Goal: Entertainment & Leisure: Consume media (video, audio)

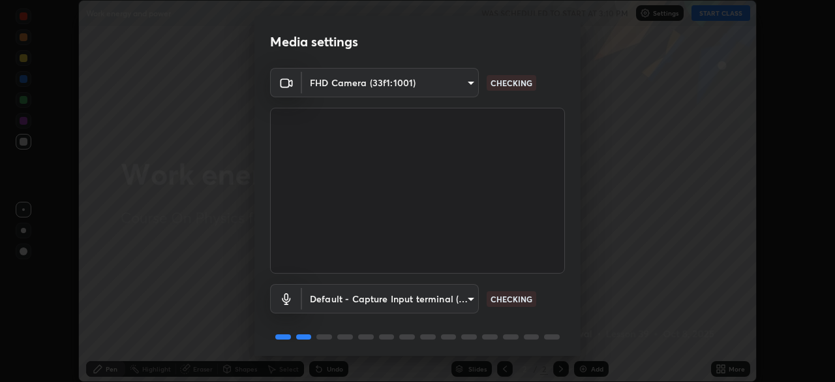
scroll to position [46, 0]
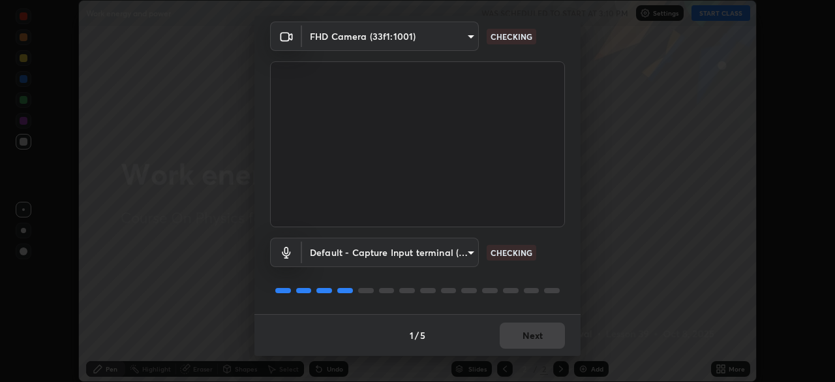
click at [529, 329] on div "1 / 5 Next" at bounding box center [417, 335] width 326 height 42
click at [529, 332] on div "1 / 5 Next" at bounding box center [417, 335] width 326 height 42
click at [529, 337] on div "1 / 5 Next" at bounding box center [417, 335] width 326 height 42
click at [528, 339] on div "1 / 5 Next" at bounding box center [417, 335] width 326 height 42
click at [527, 338] on div "1 / 5 Next" at bounding box center [417, 335] width 326 height 42
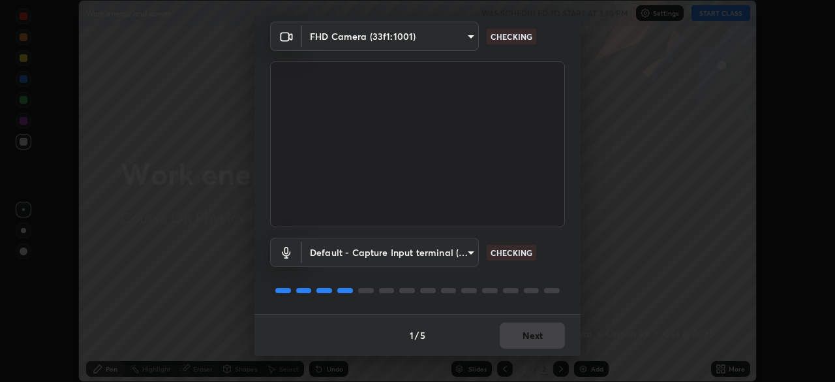
click at [528, 339] on div "1 / 5 Next" at bounding box center [417, 335] width 326 height 42
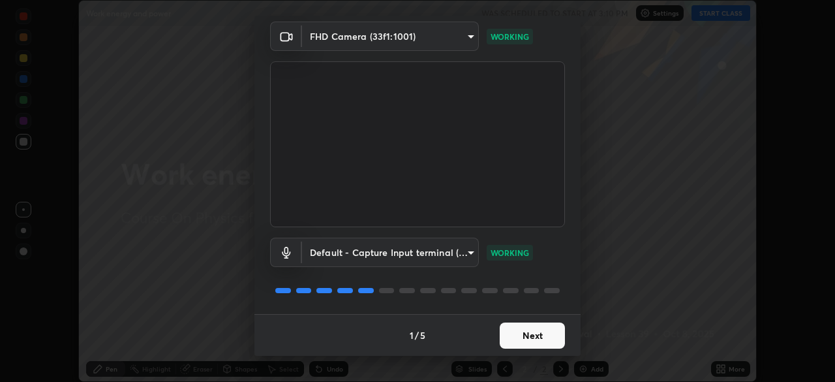
click at [522, 337] on button "Next" at bounding box center [532, 335] width 65 height 26
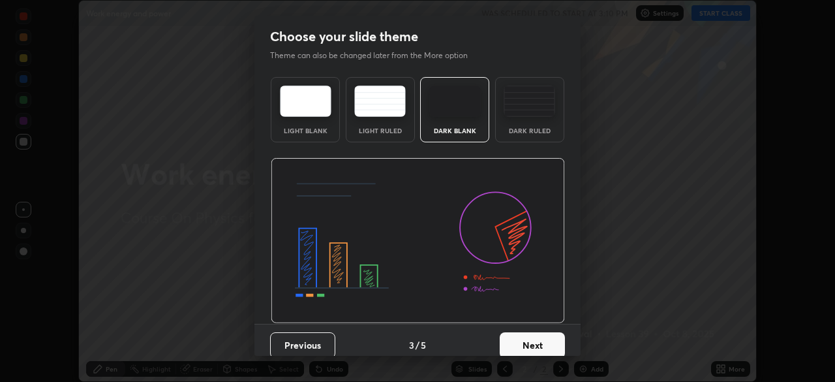
click at [528, 336] on button "Next" at bounding box center [532, 345] width 65 height 26
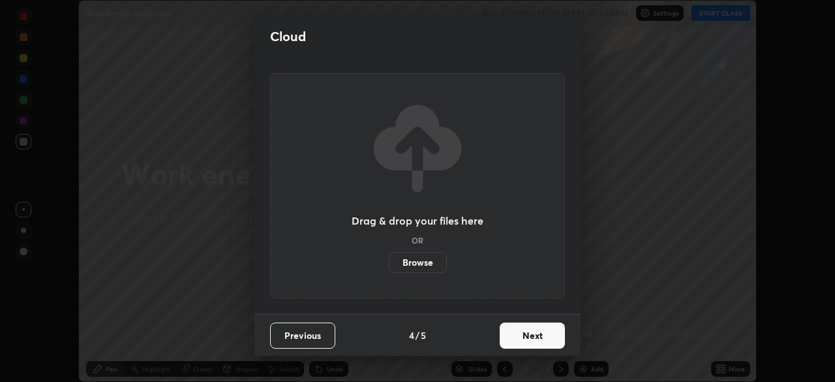
click at [529, 335] on button "Next" at bounding box center [532, 335] width 65 height 26
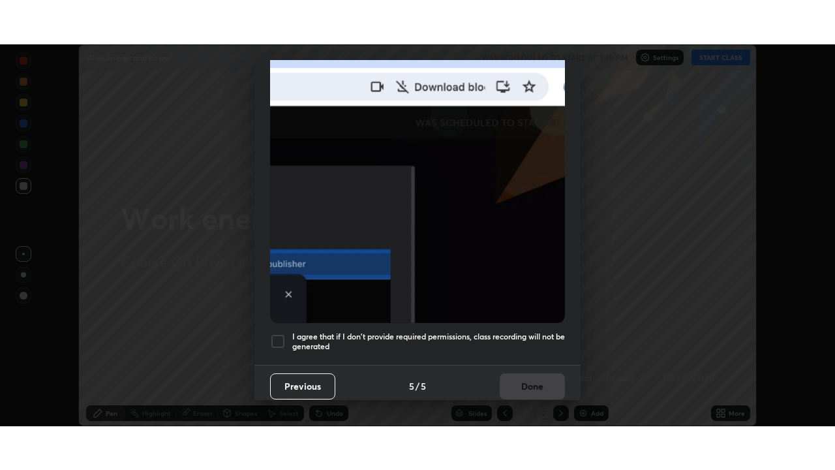
scroll to position [312, 0]
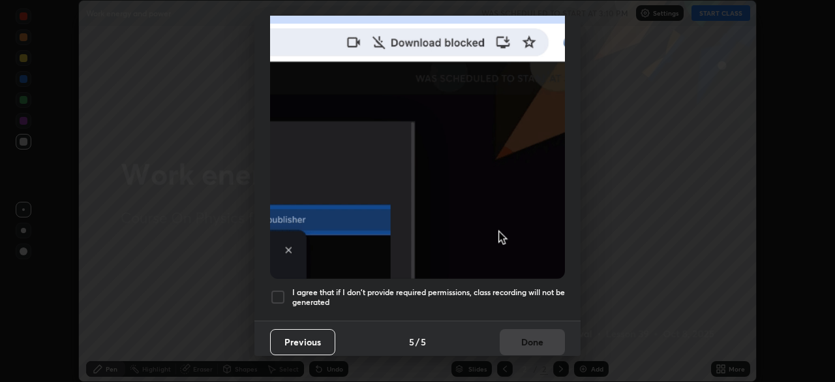
click at [276, 290] on div at bounding box center [278, 297] width 16 height 16
click at [528, 333] on button "Done" at bounding box center [532, 342] width 65 height 26
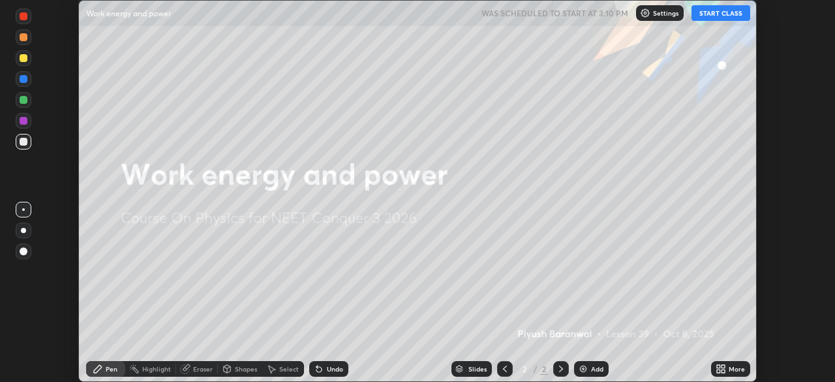
click at [714, 13] on button "START CLASS" at bounding box center [720, 13] width 59 height 16
click at [727, 368] on div "More" at bounding box center [730, 369] width 39 height 16
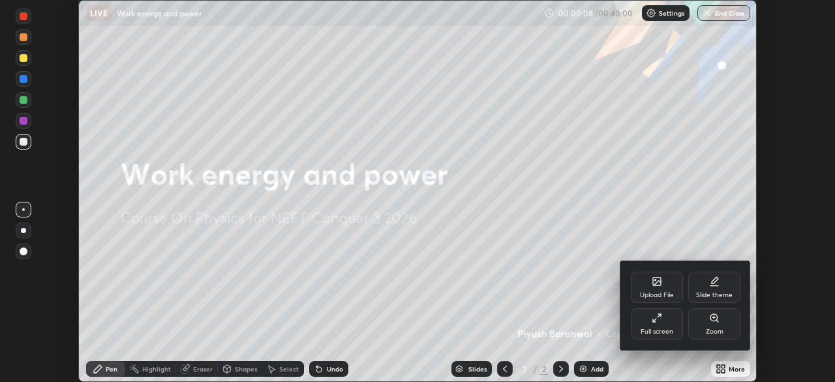
click at [654, 331] on div "Full screen" at bounding box center [657, 331] width 33 height 7
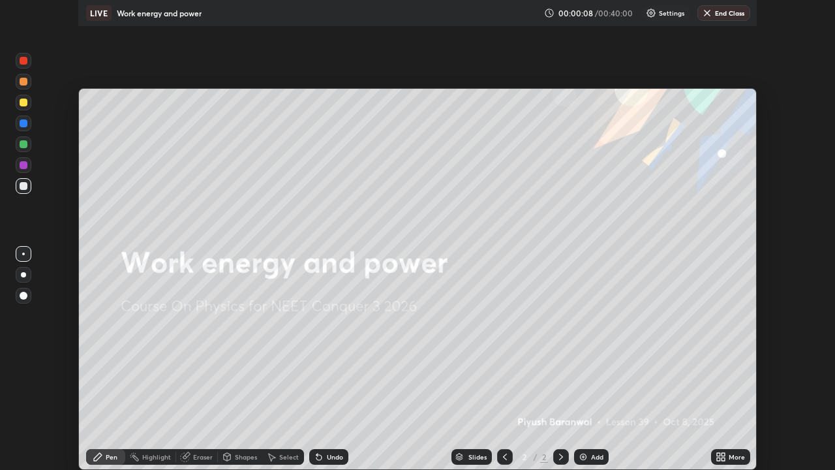
scroll to position [470, 835]
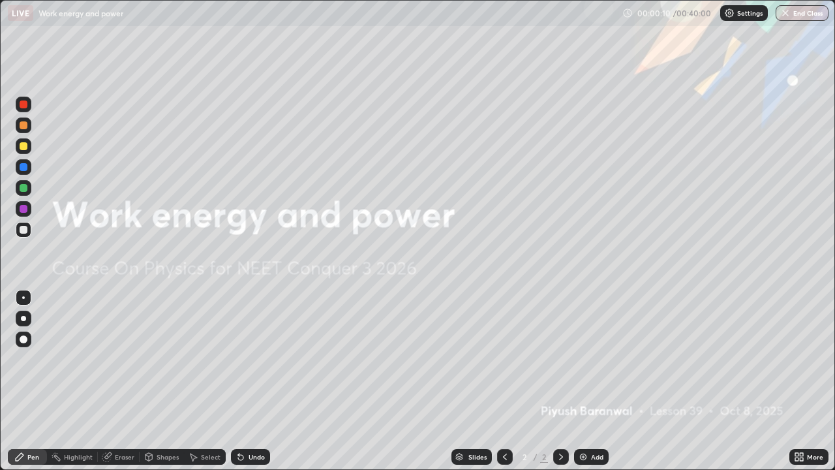
click at [196, 381] on icon at bounding box center [193, 456] width 10 height 10
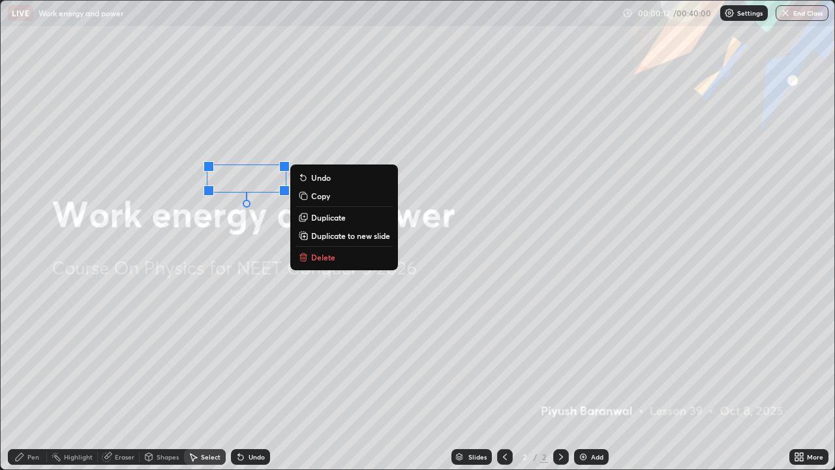
click at [354, 254] on button "Delete" at bounding box center [343, 257] width 97 height 16
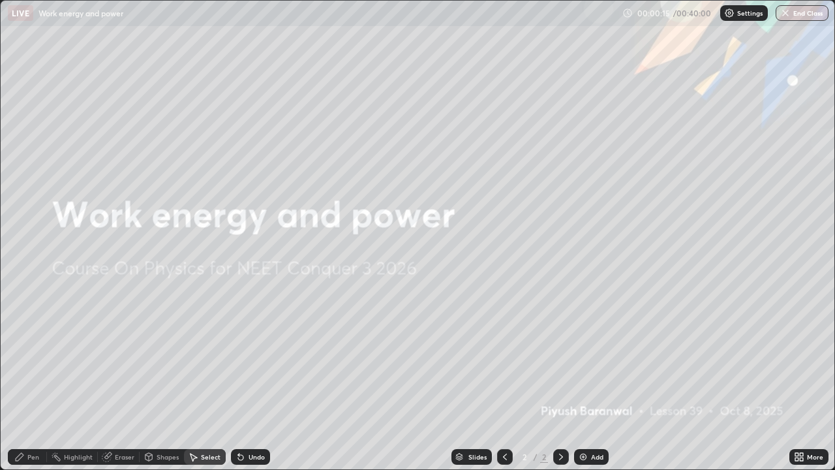
click at [585, 381] on img at bounding box center [583, 456] width 10 height 10
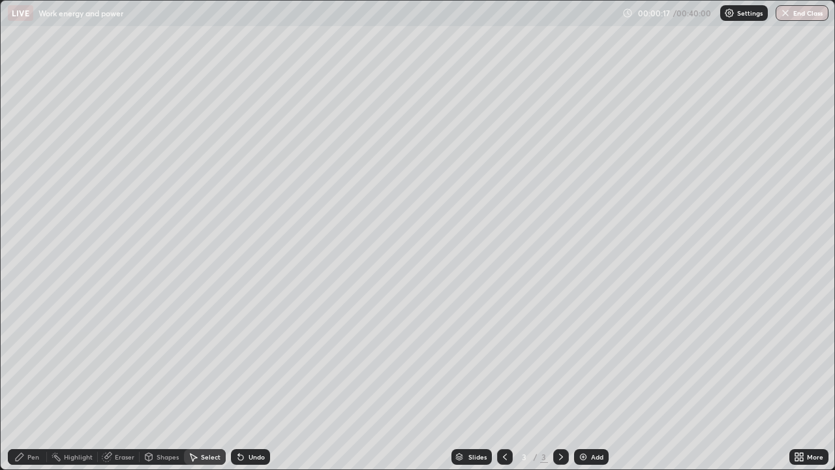
click at [29, 381] on div "Pen" at bounding box center [33, 456] width 12 height 7
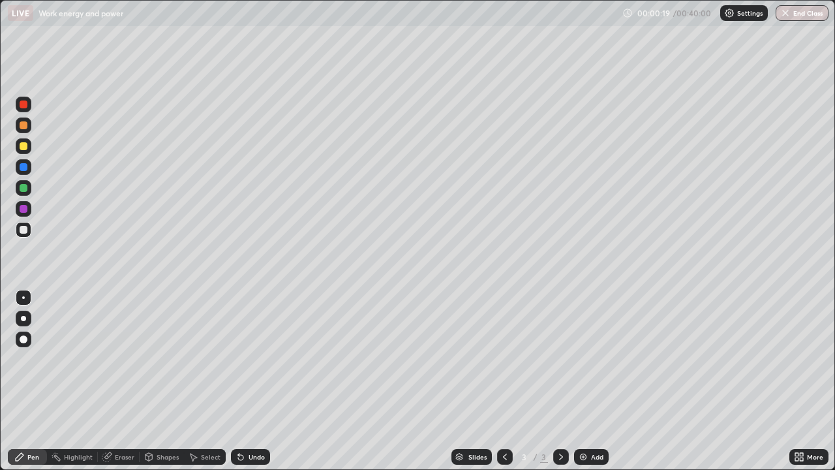
click at [26, 146] on div at bounding box center [24, 146] width 8 height 8
click at [22, 125] on div at bounding box center [24, 125] width 8 height 8
click at [20, 149] on div at bounding box center [24, 146] width 16 height 16
click at [26, 151] on div at bounding box center [24, 146] width 16 height 16
click at [27, 147] on div at bounding box center [24, 146] width 8 height 8
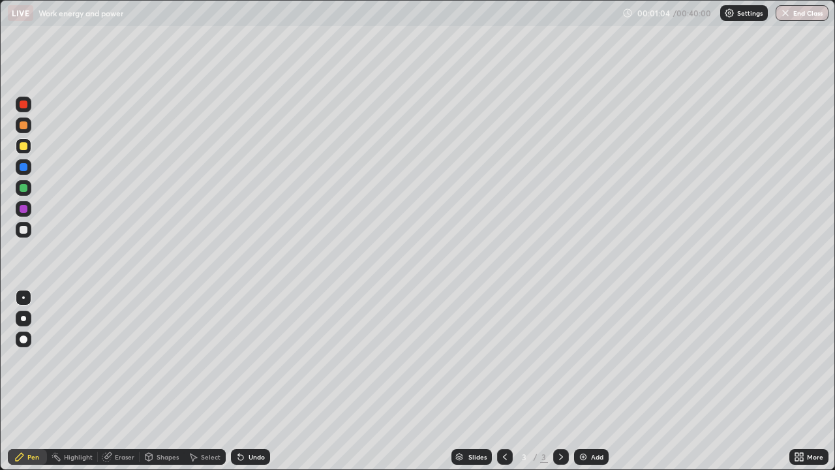
click at [25, 125] on div at bounding box center [24, 125] width 8 height 8
click at [23, 141] on div at bounding box center [24, 146] width 16 height 16
click at [160, 381] on div "Shapes" at bounding box center [162, 457] width 44 height 16
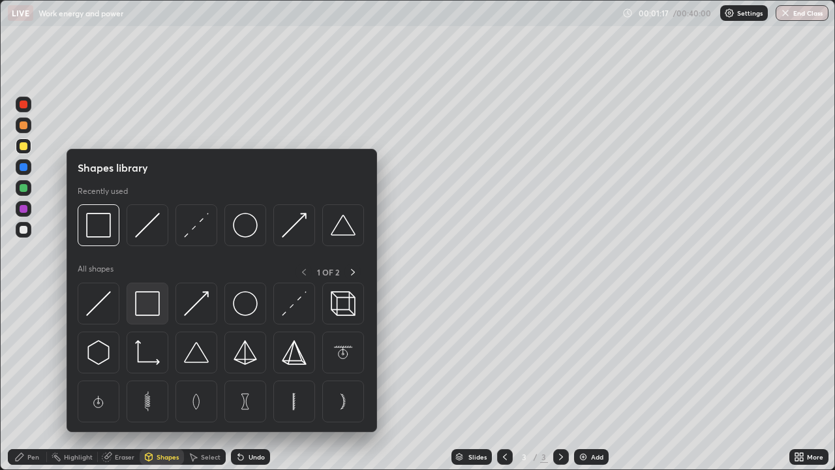
click at [152, 303] on img at bounding box center [147, 303] width 25 height 25
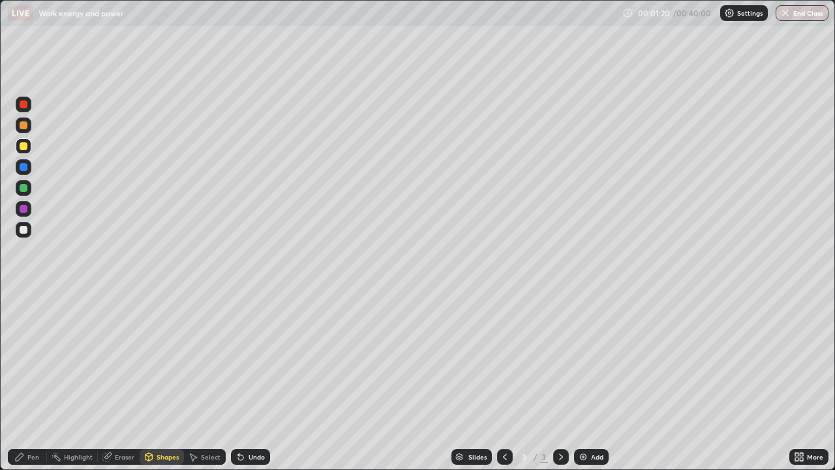
click at [202, 381] on div "Select" at bounding box center [211, 456] width 20 height 7
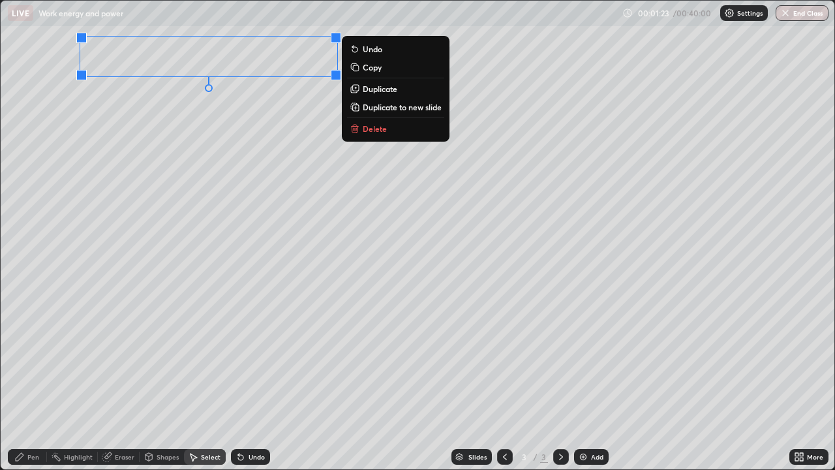
click at [275, 124] on div "0 ° Undo Copy Duplicate Duplicate to new slide Delete" at bounding box center [418, 235] width 834 height 468
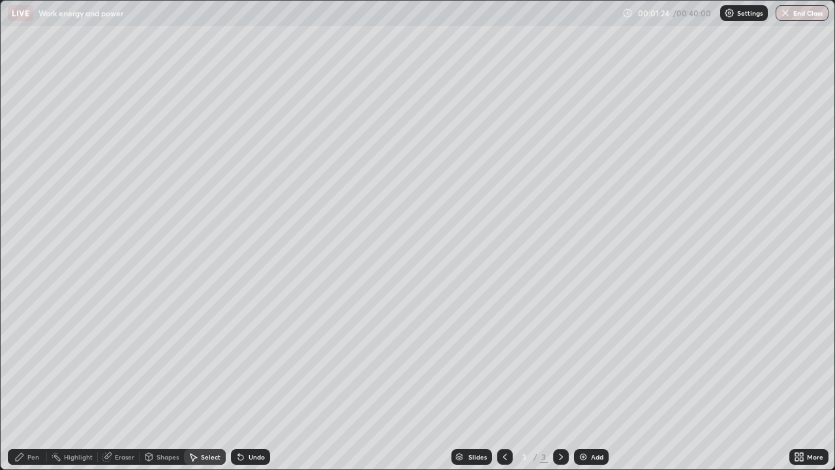
click at [23, 381] on icon at bounding box center [19, 456] width 10 height 10
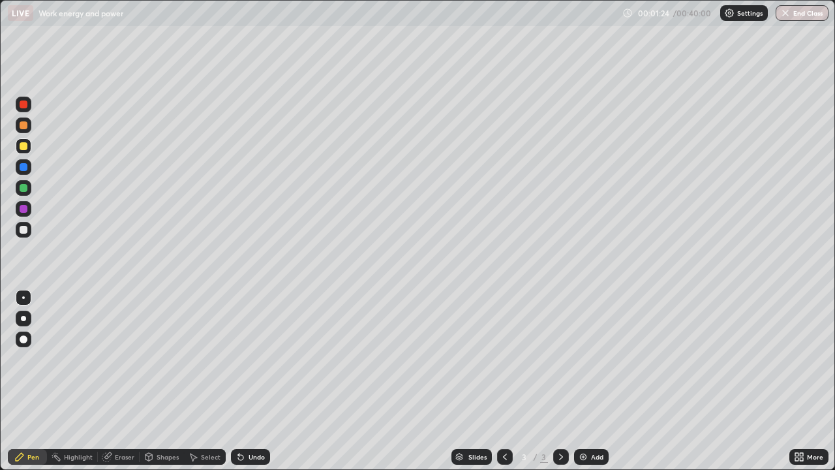
click at [23, 191] on div at bounding box center [24, 188] width 8 height 8
click at [22, 188] on div at bounding box center [24, 188] width 8 height 8
click at [23, 148] on div at bounding box center [24, 146] width 8 height 8
click at [204, 381] on div "Select" at bounding box center [211, 456] width 20 height 7
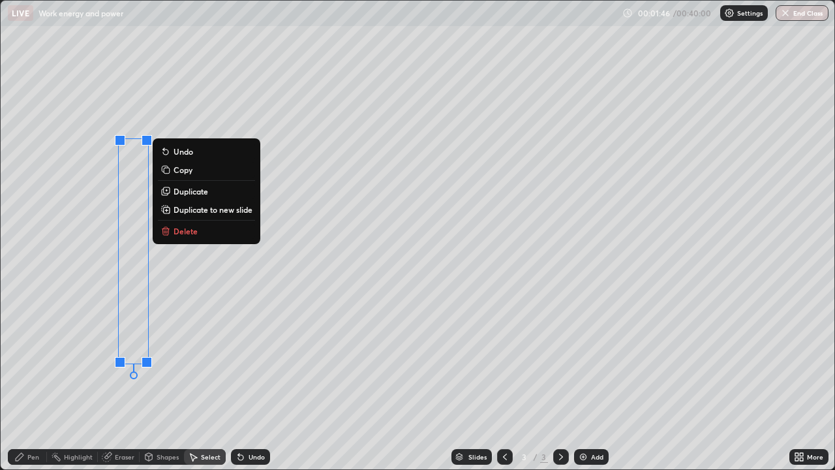
click at [199, 195] on p "Duplicate" at bounding box center [190, 191] width 35 height 10
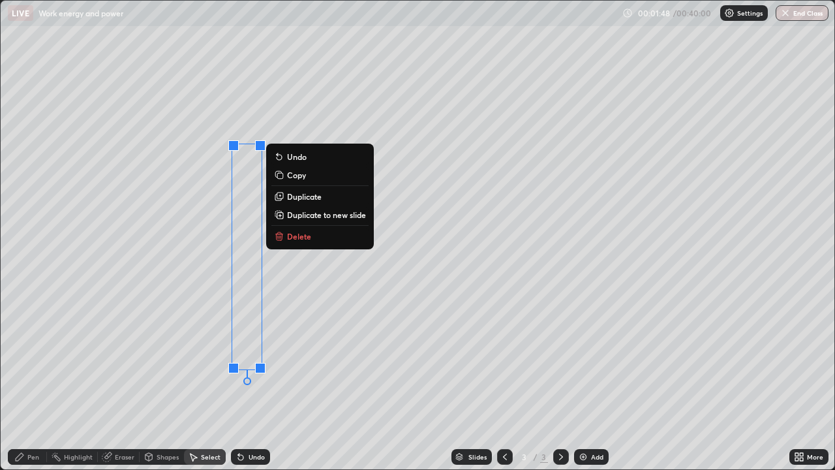
click at [240, 381] on div "0 ° Undo Copy Duplicate Duplicate to new slide Delete" at bounding box center [418, 235] width 834 height 468
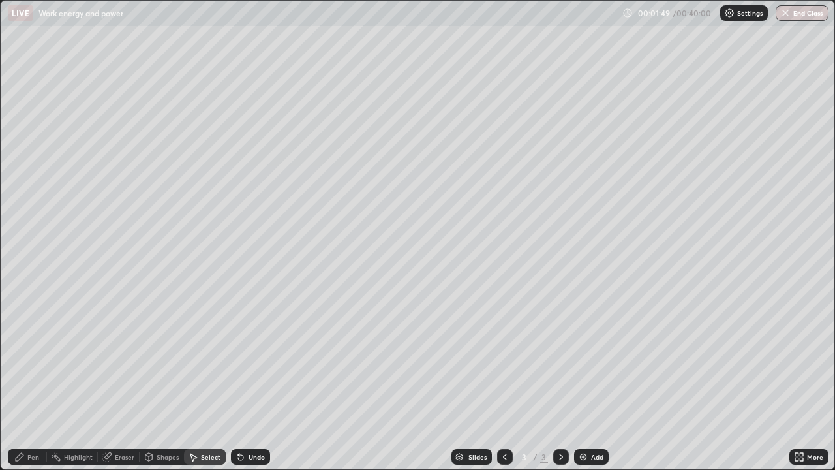
click at [113, 381] on div "Eraser" at bounding box center [119, 457] width 42 height 16
click at [209, 381] on div "Select" at bounding box center [211, 456] width 20 height 7
click at [253, 355] on div "0 ° Undo Copy Duplicate Duplicate to new slide Delete" at bounding box center [418, 235] width 834 height 468
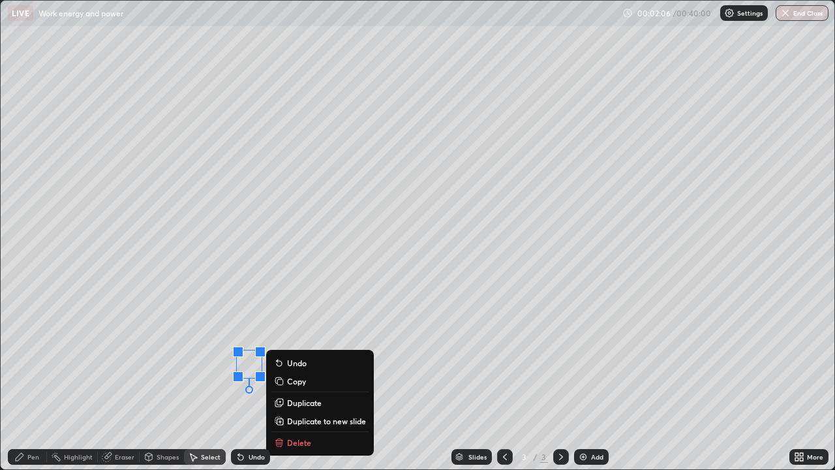
click at [311, 325] on div "0 ° Undo Copy Duplicate Duplicate to new slide Delete" at bounding box center [418, 235] width 834 height 468
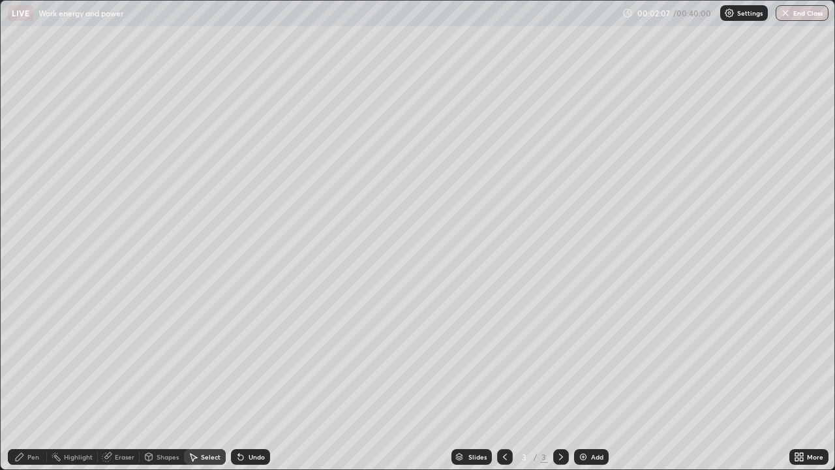
click at [23, 381] on icon at bounding box center [19, 456] width 10 height 10
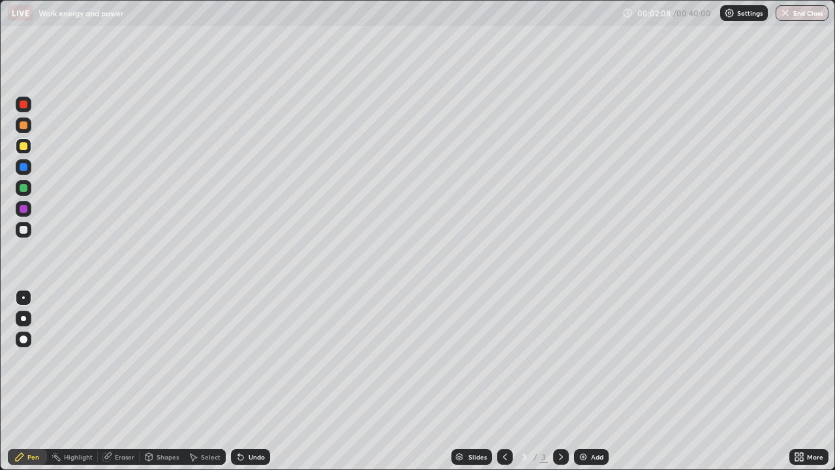
click at [21, 127] on div at bounding box center [24, 125] width 8 height 8
click at [23, 187] on div at bounding box center [24, 188] width 8 height 8
click at [20, 145] on div at bounding box center [24, 146] width 8 height 8
click at [22, 128] on div at bounding box center [24, 125] width 8 height 8
click at [25, 146] on div at bounding box center [24, 146] width 8 height 8
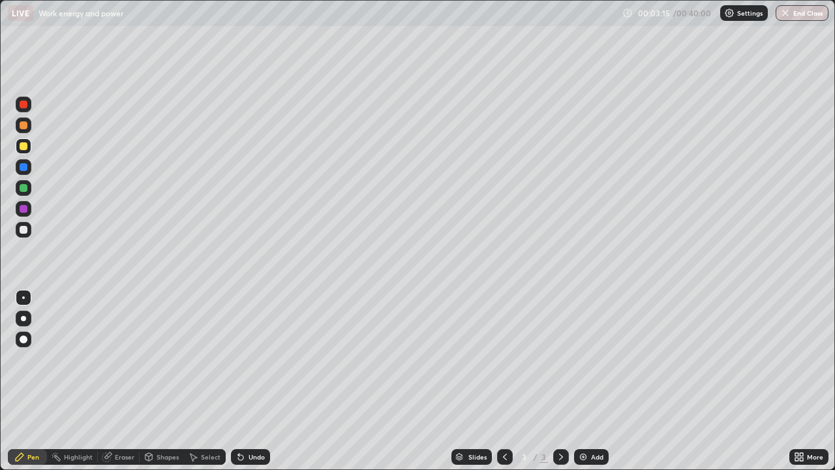
click at [17, 127] on div at bounding box center [24, 125] width 16 height 16
click at [23, 231] on div at bounding box center [24, 230] width 8 height 8
click at [252, 381] on div "Undo" at bounding box center [250, 457] width 39 height 16
click at [213, 381] on div "Select" at bounding box center [211, 456] width 20 height 7
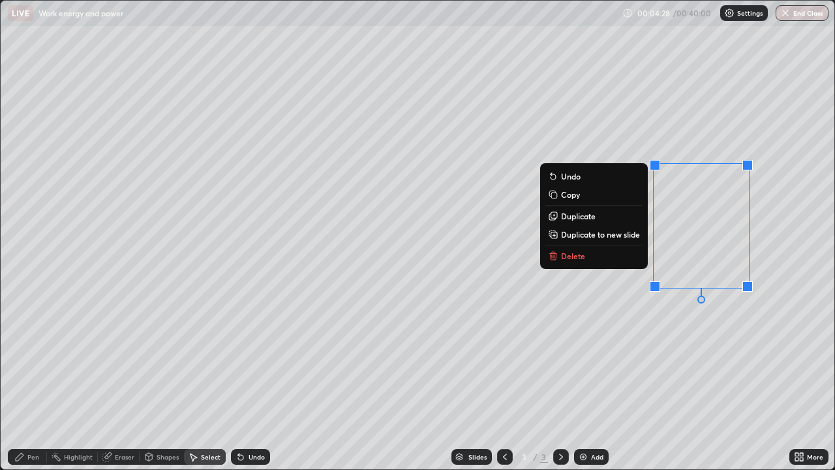
click at [609, 254] on button "Delete" at bounding box center [593, 256] width 97 height 16
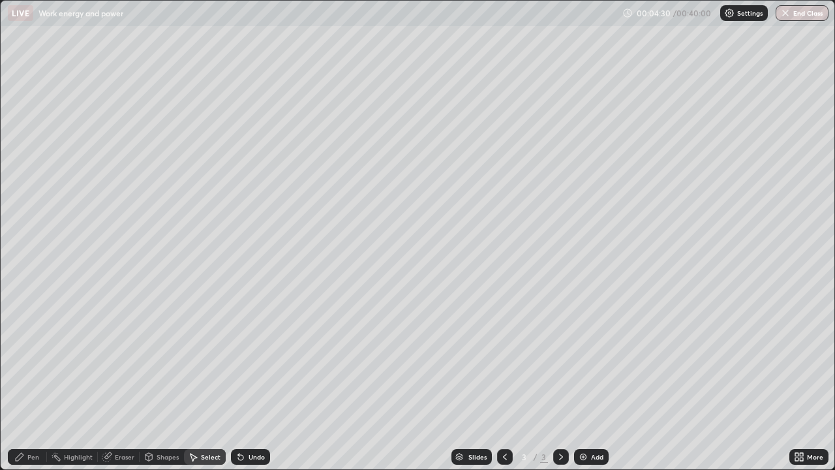
click at [25, 381] on div "Pen" at bounding box center [27, 457] width 39 height 16
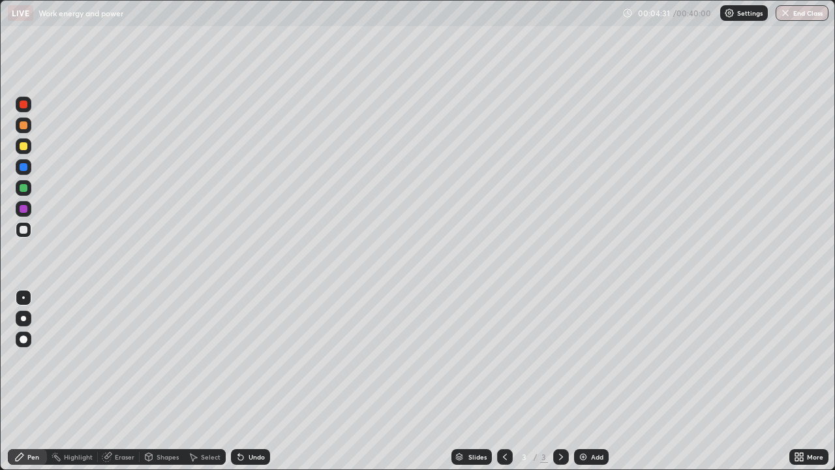
click at [24, 170] on div at bounding box center [24, 167] width 8 height 8
click at [26, 190] on div at bounding box center [24, 188] width 8 height 8
click at [160, 381] on div "Shapes" at bounding box center [168, 456] width 22 height 7
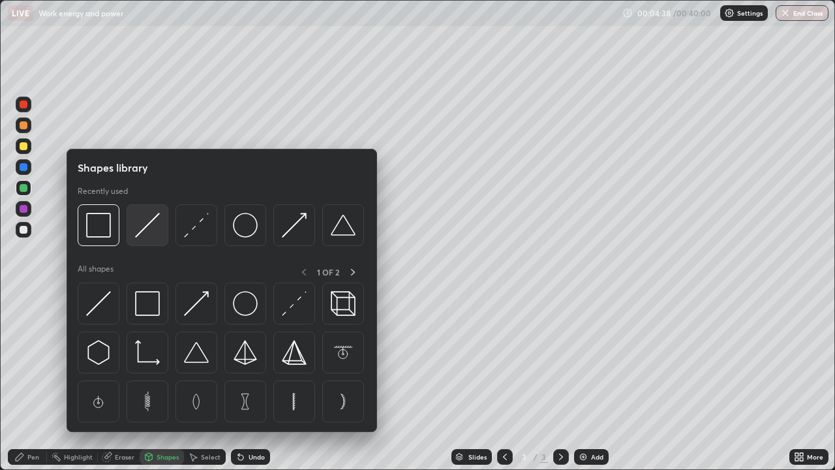
click at [152, 226] on img at bounding box center [147, 225] width 25 height 25
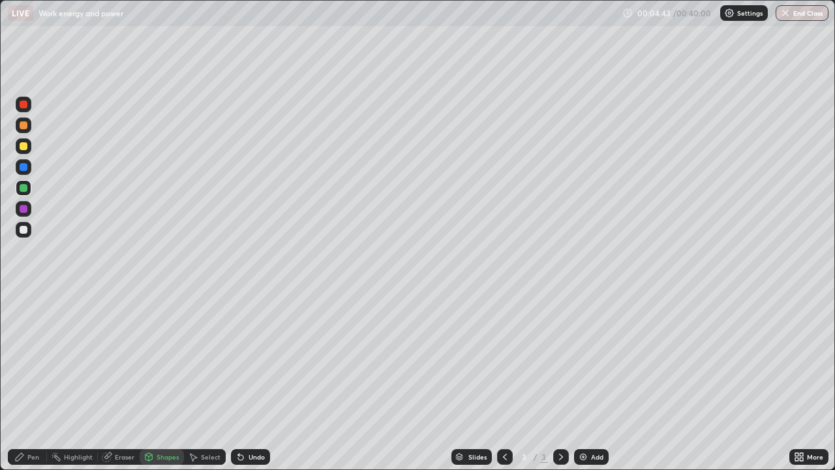
click at [175, 381] on div "Shapes" at bounding box center [168, 456] width 22 height 7
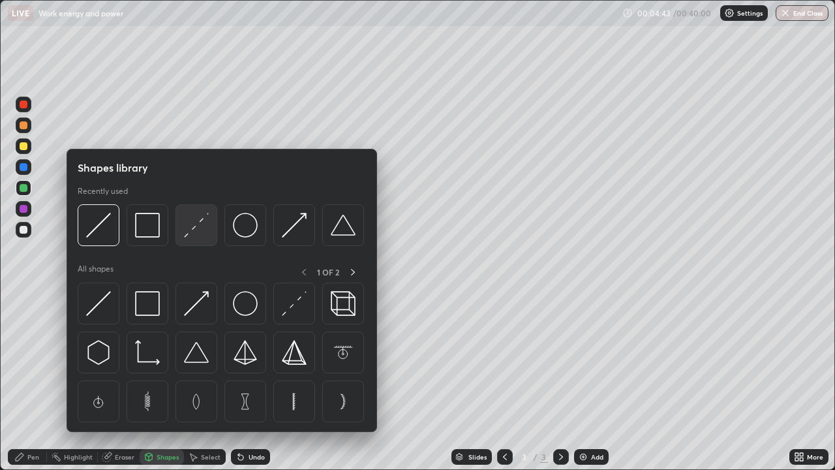
click at [192, 233] on img at bounding box center [196, 225] width 25 height 25
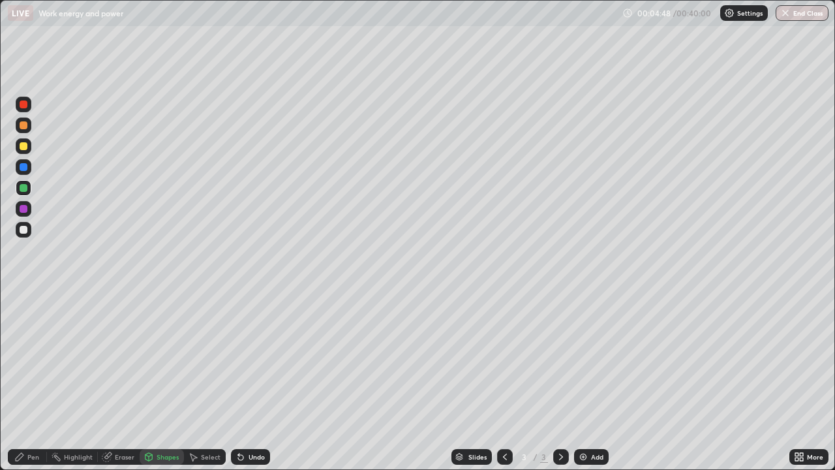
click at [31, 381] on div "Pen" at bounding box center [33, 456] width 12 height 7
click at [27, 151] on div at bounding box center [24, 146] width 16 height 16
click at [24, 230] on div at bounding box center [24, 230] width 8 height 8
click at [23, 168] on div at bounding box center [24, 167] width 8 height 8
click at [24, 209] on div at bounding box center [24, 209] width 8 height 8
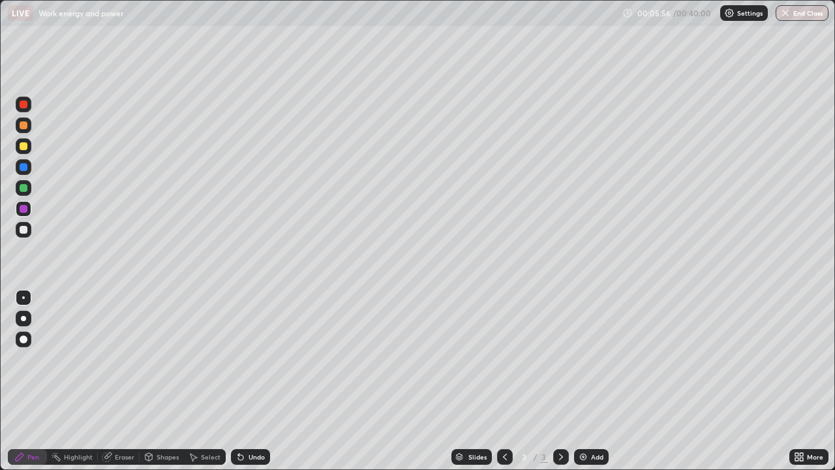
click at [157, 381] on div "Shapes" at bounding box center [168, 456] width 22 height 7
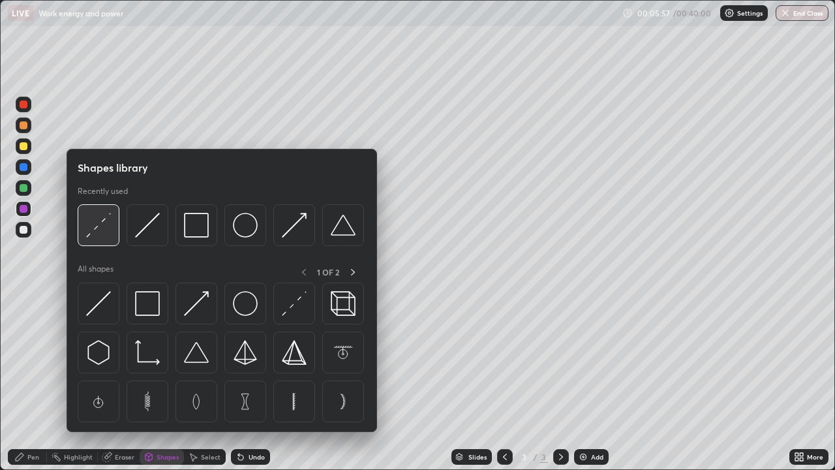
click at [98, 222] on img at bounding box center [98, 225] width 25 height 25
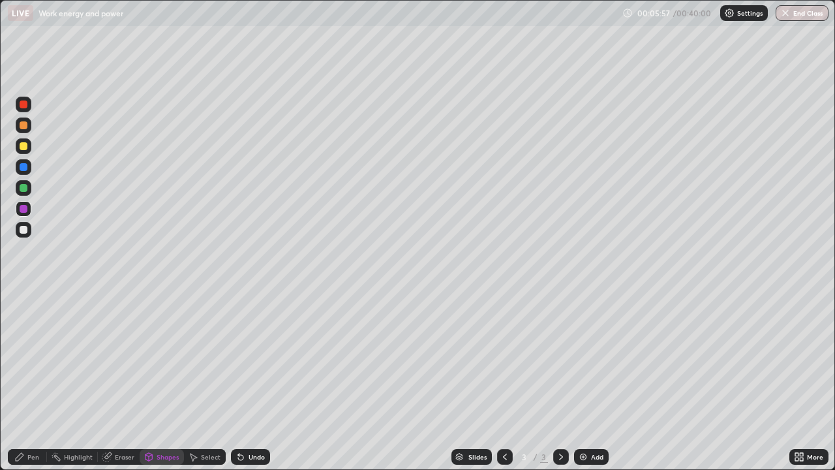
click at [23, 188] on div at bounding box center [24, 188] width 8 height 8
click at [38, 381] on div "Pen" at bounding box center [33, 456] width 12 height 7
click at [25, 149] on div at bounding box center [24, 146] width 8 height 8
click at [25, 126] on div at bounding box center [24, 125] width 8 height 8
click at [252, 381] on div "Undo" at bounding box center [257, 456] width 16 height 7
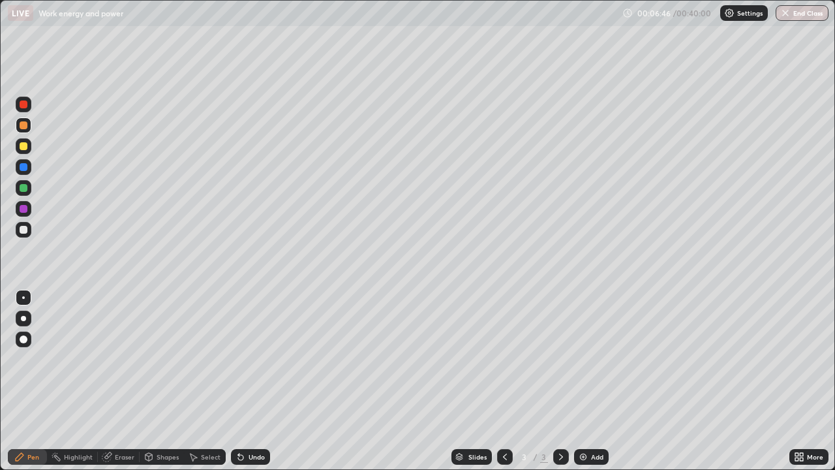
click at [254, 381] on div "Undo" at bounding box center [250, 457] width 39 height 16
click at [257, 381] on div "Undo" at bounding box center [257, 456] width 16 height 7
click at [252, 381] on div "Undo" at bounding box center [257, 456] width 16 height 7
click at [67, 381] on div "Highlight" at bounding box center [78, 456] width 29 height 7
click at [23, 381] on icon at bounding box center [19, 456] width 10 height 10
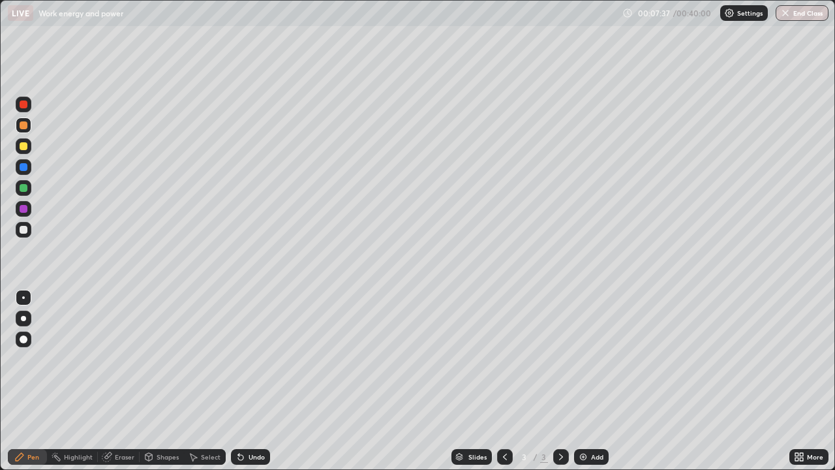
click at [23, 230] on div at bounding box center [24, 230] width 8 height 8
click at [593, 381] on div "Add" at bounding box center [591, 457] width 35 height 16
click at [19, 191] on div at bounding box center [24, 188] width 16 height 16
click at [26, 166] on div at bounding box center [24, 167] width 8 height 8
click at [22, 210] on div at bounding box center [24, 209] width 8 height 8
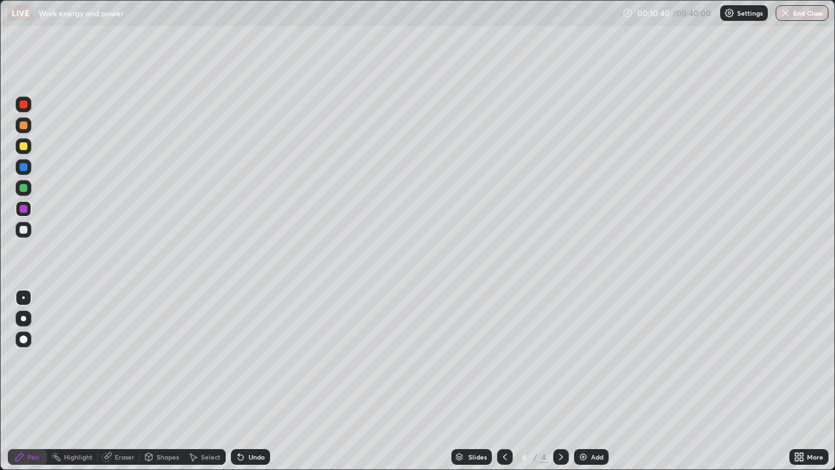
click at [559, 381] on icon at bounding box center [561, 456] width 10 height 10
click at [500, 381] on icon at bounding box center [505, 456] width 10 height 10
click at [24, 147] on div at bounding box center [24, 146] width 8 height 8
click at [244, 381] on div "Undo" at bounding box center [250, 457] width 39 height 16
click at [249, 381] on div "Undo" at bounding box center [250, 457] width 39 height 16
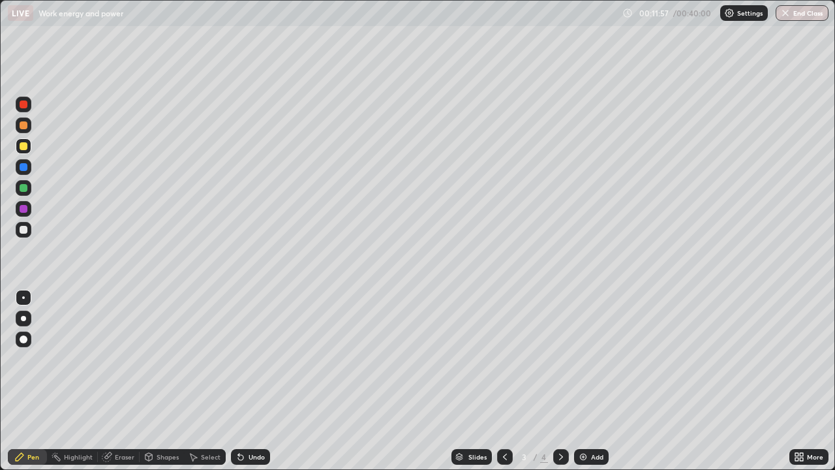
click at [255, 381] on div "Undo" at bounding box center [257, 456] width 16 height 7
click at [256, 381] on div "Undo" at bounding box center [250, 457] width 39 height 16
click at [255, 381] on div "Undo" at bounding box center [257, 456] width 16 height 7
click at [257, 381] on div "Undo" at bounding box center [257, 456] width 16 height 7
click at [245, 381] on div "Undo" at bounding box center [250, 457] width 39 height 16
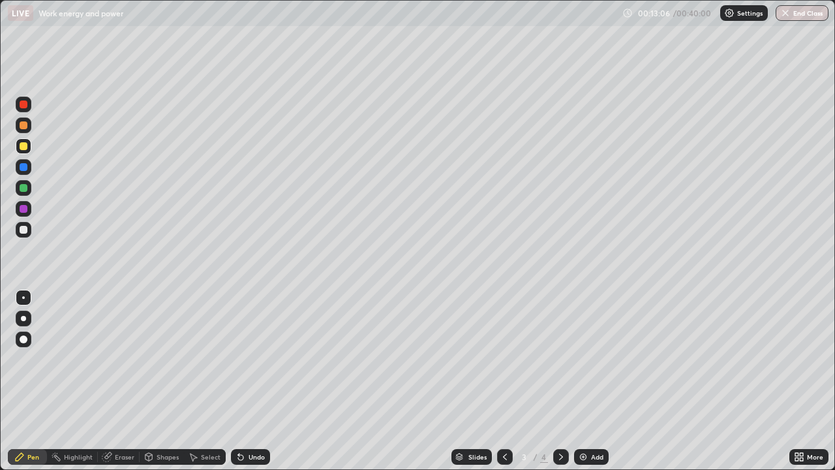
click at [239, 381] on icon at bounding box center [240, 457] width 5 height 5
click at [236, 381] on icon at bounding box center [240, 456] width 10 height 10
click at [244, 381] on div "Undo" at bounding box center [250, 457] width 39 height 16
click at [249, 381] on div "Undo" at bounding box center [257, 456] width 16 height 7
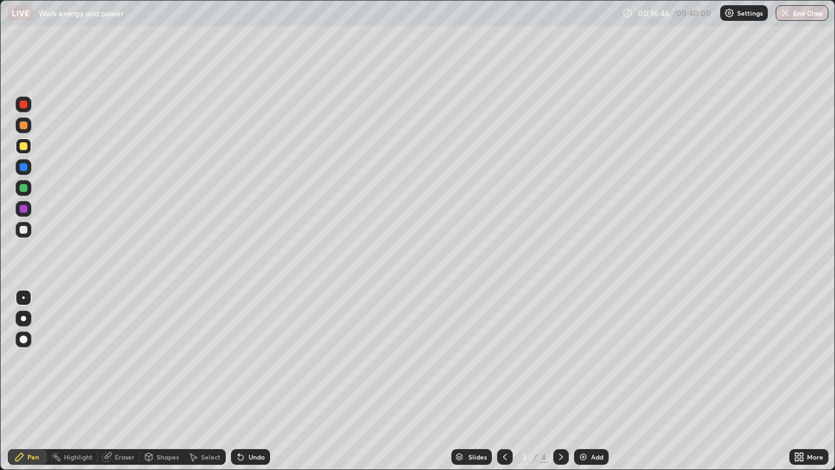
click at [588, 381] on div "Add" at bounding box center [591, 457] width 35 height 16
click at [25, 125] on div at bounding box center [24, 125] width 8 height 8
click at [255, 381] on div "Undo" at bounding box center [257, 456] width 16 height 7
click at [23, 147] on div at bounding box center [24, 146] width 8 height 8
click at [24, 232] on div at bounding box center [24, 230] width 8 height 8
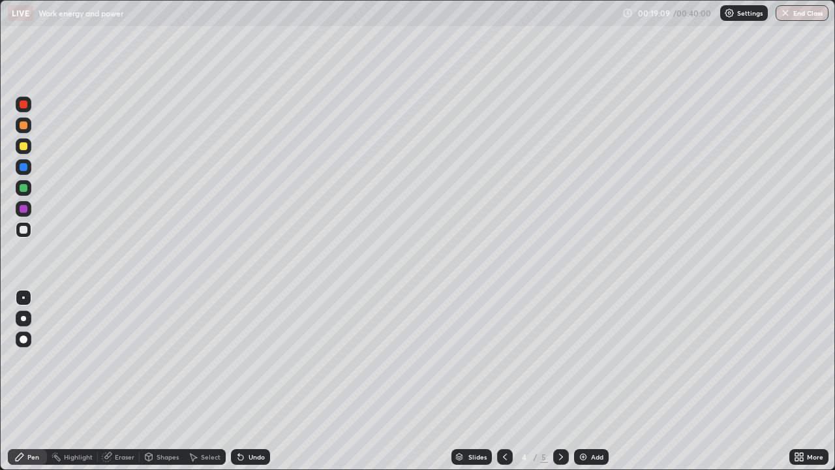
click at [23, 189] on div at bounding box center [24, 188] width 8 height 8
click at [586, 381] on img at bounding box center [583, 456] width 10 height 10
click at [24, 126] on div at bounding box center [24, 125] width 8 height 8
click at [23, 144] on div at bounding box center [24, 146] width 8 height 8
click at [24, 126] on div at bounding box center [24, 125] width 8 height 8
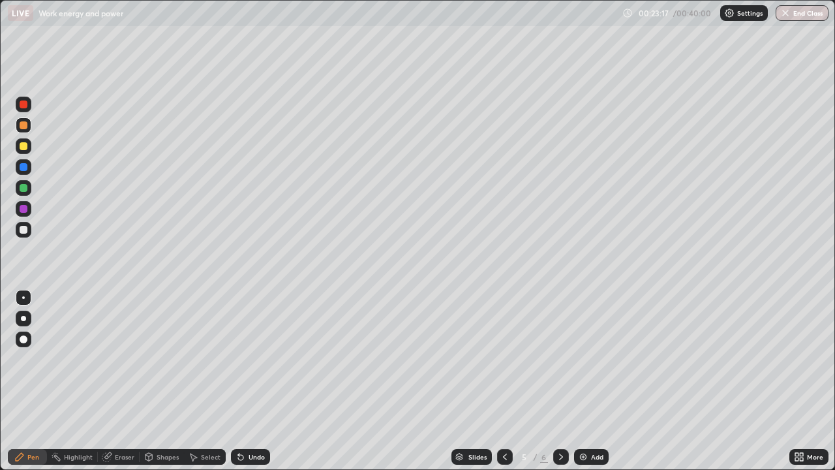
click at [25, 232] on div at bounding box center [24, 230] width 8 height 8
click at [25, 209] on div at bounding box center [24, 209] width 8 height 8
click at [20, 127] on div at bounding box center [24, 125] width 8 height 8
click at [25, 168] on div at bounding box center [24, 167] width 8 height 8
click at [26, 190] on div at bounding box center [24, 188] width 8 height 8
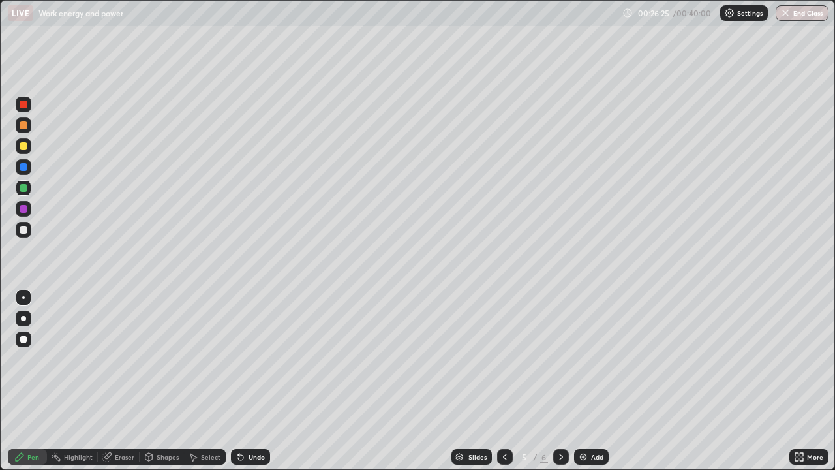
click at [597, 381] on div "Add" at bounding box center [597, 456] width 12 height 7
click at [157, 381] on div "Shapes" at bounding box center [168, 456] width 22 height 7
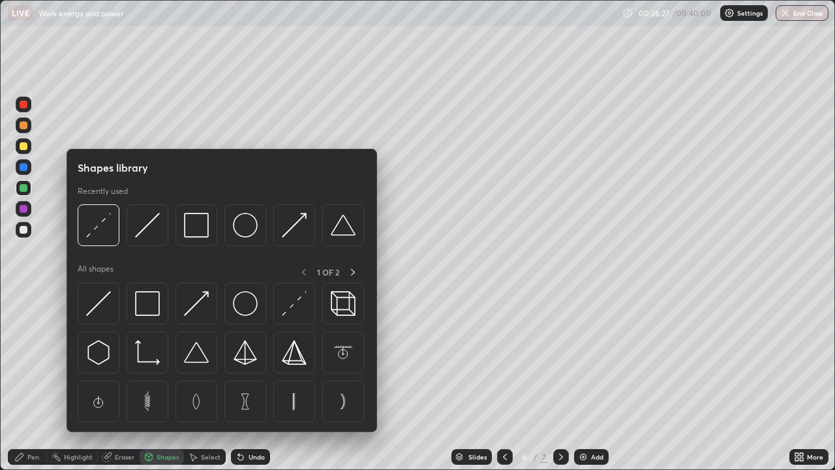
click at [150, 304] on img at bounding box center [147, 303] width 25 height 25
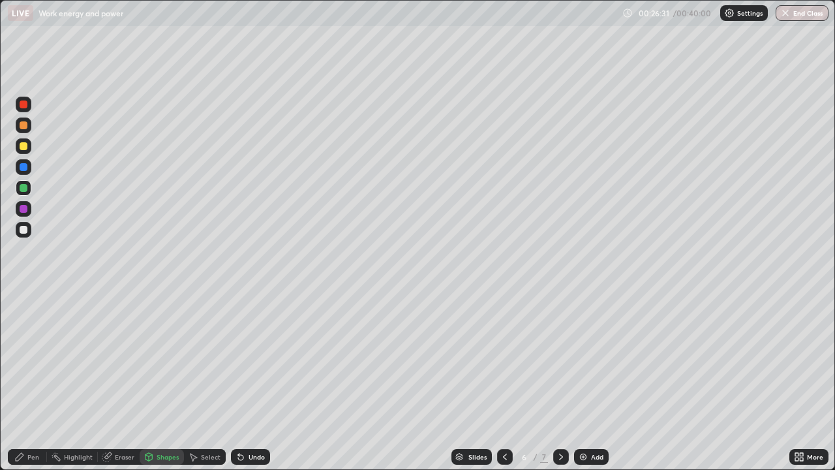
click at [32, 381] on div "Pen" at bounding box center [33, 456] width 12 height 7
click at [24, 190] on div at bounding box center [24, 188] width 8 height 8
click at [157, 381] on div "Shapes" at bounding box center [168, 456] width 22 height 7
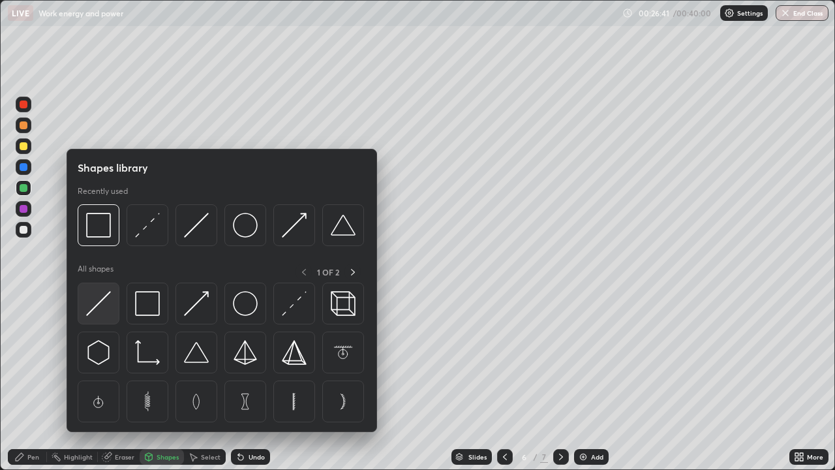
click at [101, 299] on img at bounding box center [98, 303] width 25 height 25
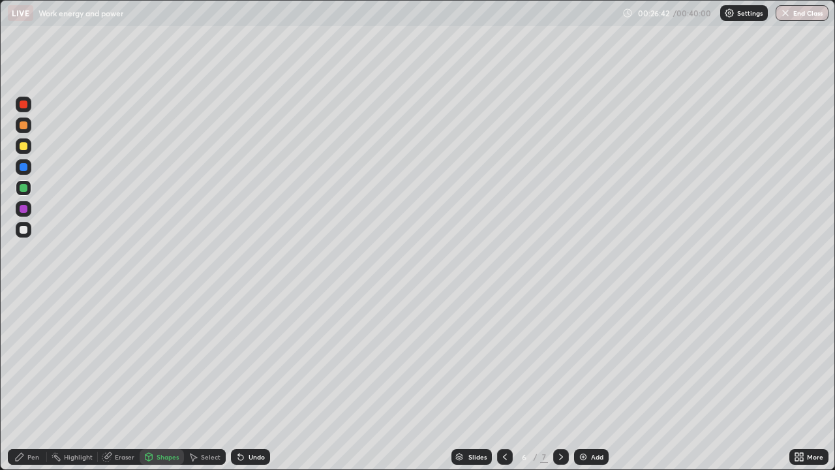
click at [25, 149] on div at bounding box center [24, 146] width 8 height 8
click at [23, 167] on div at bounding box center [24, 167] width 8 height 8
click at [26, 381] on div "Pen" at bounding box center [27, 457] width 39 height 16
click at [23, 230] on div at bounding box center [24, 230] width 8 height 8
click at [117, 381] on div "Eraser" at bounding box center [125, 456] width 20 height 7
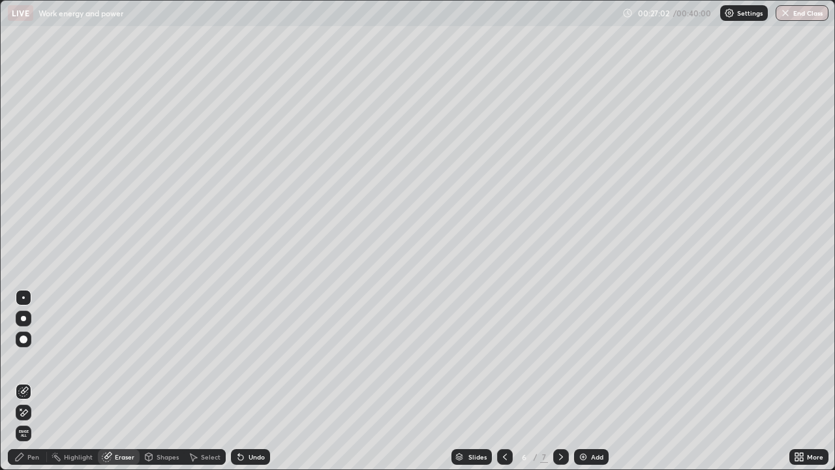
click at [28, 381] on div "Pen" at bounding box center [27, 457] width 39 height 16
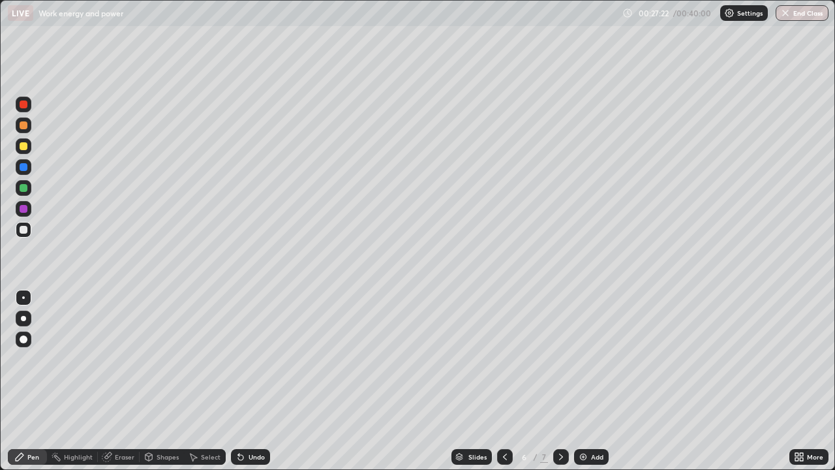
click at [23, 146] on div at bounding box center [24, 146] width 8 height 8
click at [26, 233] on div at bounding box center [24, 230] width 16 height 16
click at [159, 381] on div "Shapes" at bounding box center [168, 456] width 22 height 7
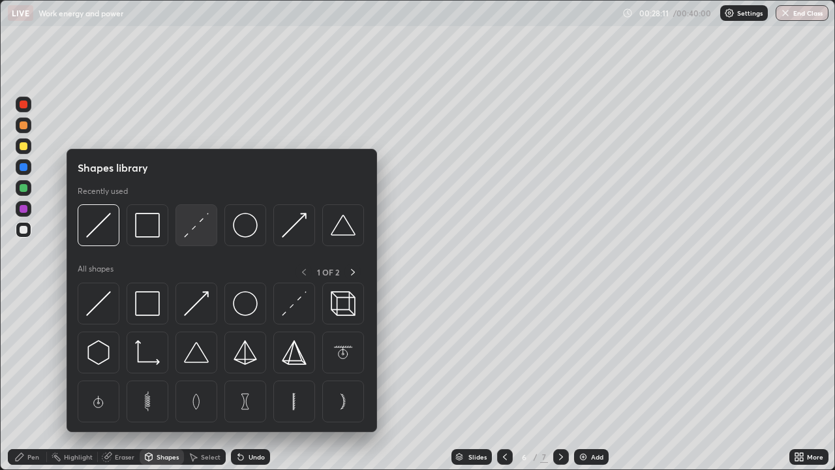
click at [186, 234] on img at bounding box center [196, 225] width 25 height 25
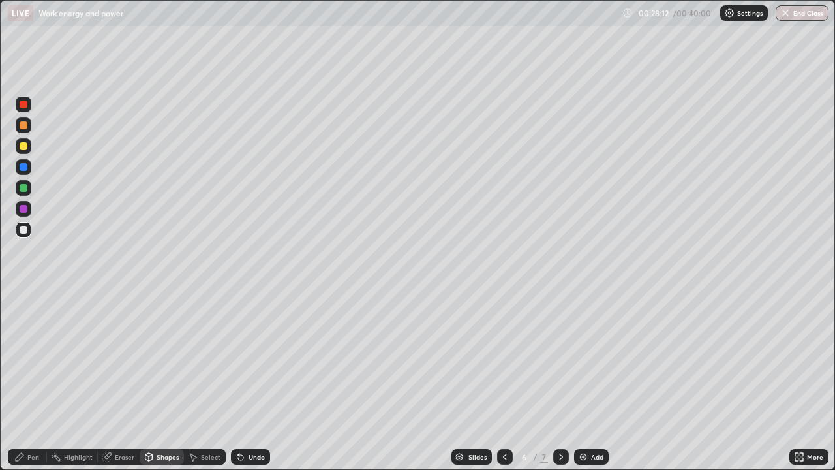
click at [20, 148] on div at bounding box center [24, 146] width 8 height 8
click at [22, 228] on div at bounding box center [24, 230] width 8 height 8
click at [254, 381] on div "Undo" at bounding box center [250, 457] width 39 height 16
click at [33, 381] on div "Pen" at bounding box center [33, 456] width 12 height 7
click at [238, 381] on icon at bounding box center [238, 453] width 1 height 1
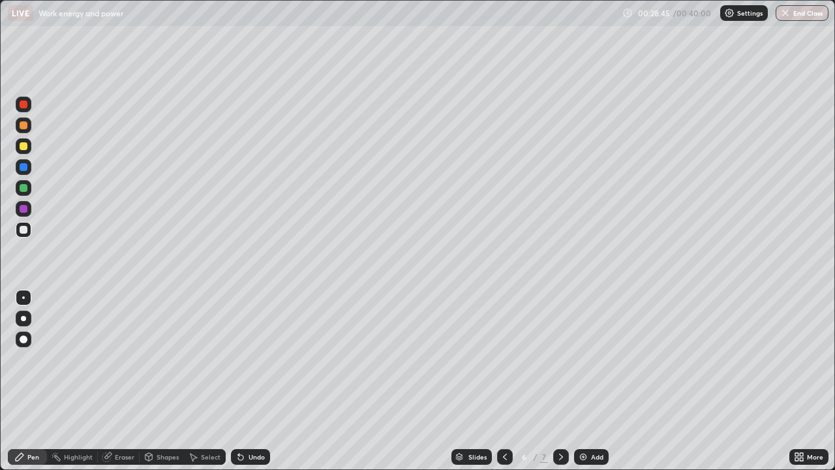
click at [71, 381] on div "Highlight" at bounding box center [78, 456] width 29 height 7
click at [24, 166] on div at bounding box center [24, 167] width 8 height 8
click at [25, 381] on div "Pen" at bounding box center [27, 457] width 39 height 16
click at [22, 146] on div at bounding box center [24, 146] width 8 height 8
click at [20, 232] on div at bounding box center [24, 230] width 16 height 16
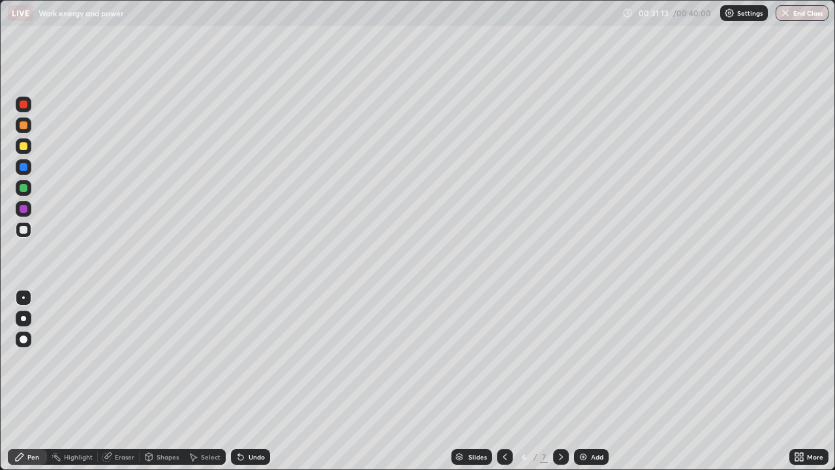
click at [21, 333] on div at bounding box center [24, 339] width 16 height 16
click at [20, 149] on div at bounding box center [24, 146] width 8 height 8
click at [20, 232] on div at bounding box center [24, 230] width 8 height 8
click at [23, 297] on div at bounding box center [23, 297] width 3 height 3
click at [207, 381] on div "Select" at bounding box center [211, 456] width 20 height 7
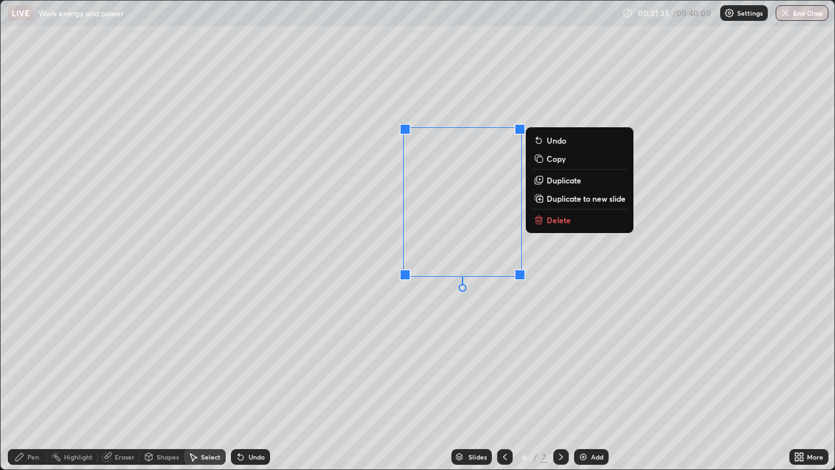
click at [560, 222] on p "Delete" at bounding box center [559, 220] width 24 height 10
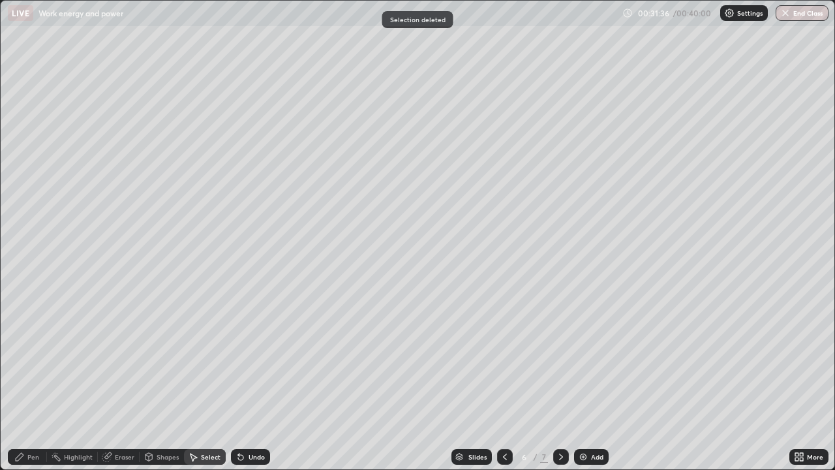
click at [35, 381] on div "Pen" at bounding box center [33, 456] width 12 height 7
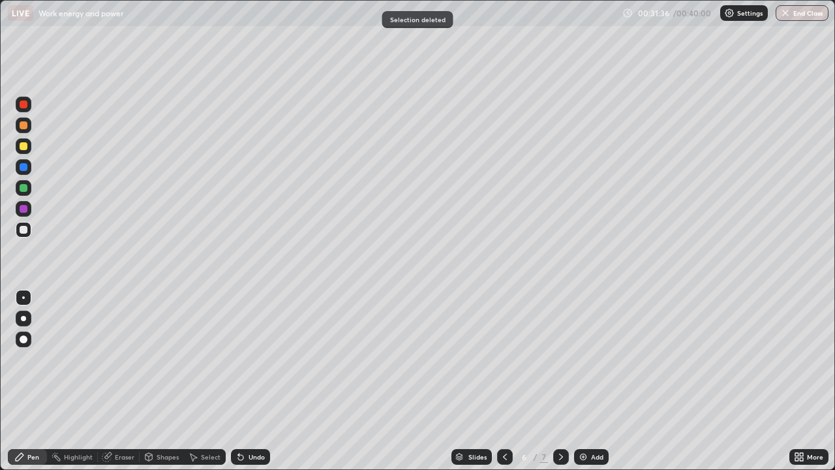
click at [29, 231] on div at bounding box center [24, 230] width 16 height 16
click at [164, 381] on div "Shapes" at bounding box center [168, 456] width 22 height 7
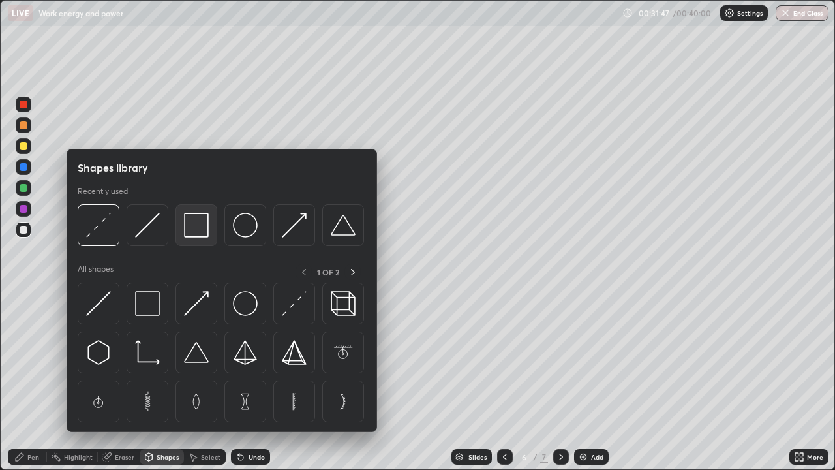
click at [196, 230] on img at bounding box center [196, 225] width 25 height 25
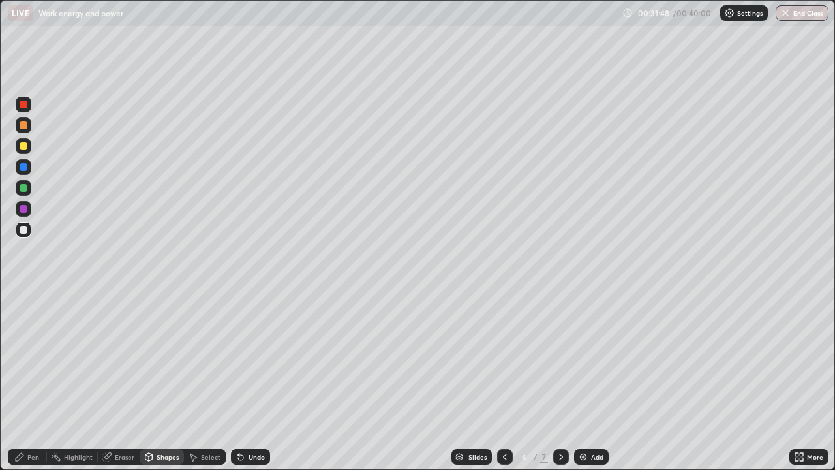
click at [22, 192] on div at bounding box center [24, 188] width 16 height 16
click at [23, 152] on div at bounding box center [24, 146] width 16 height 16
click at [22, 381] on div "Pen" at bounding box center [27, 457] width 39 height 16
click at [160, 381] on div "Shapes" at bounding box center [168, 456] width 22 height 7
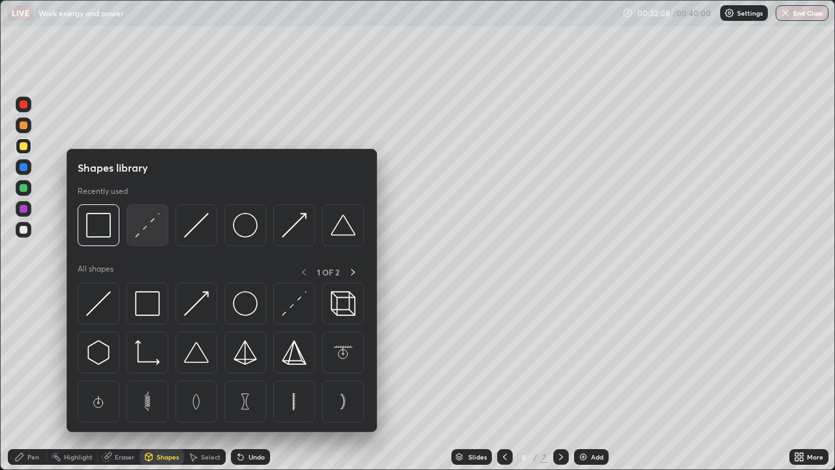
click at [146, 228] on img at bounding box center [147, 225] width 25 height 25
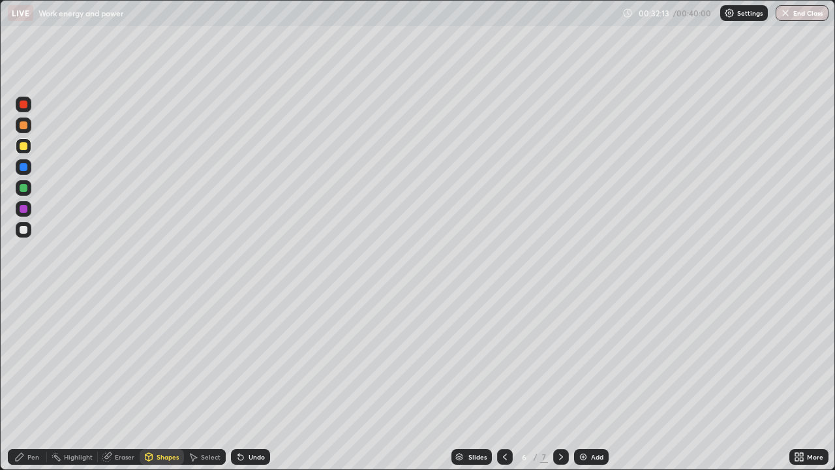
click at [152, 381] on div "Shapes" at bounding box center [162, 457] width 44 height 16
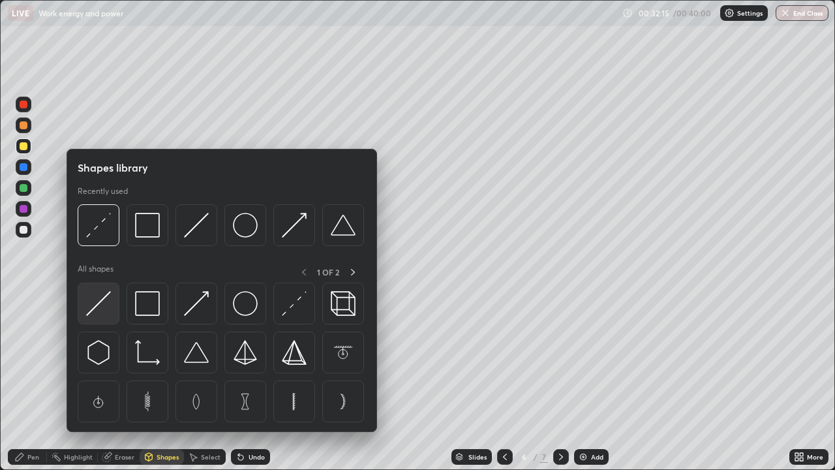
click at [103, 310] on img at bounding box center [98, 303] width 25 height 25
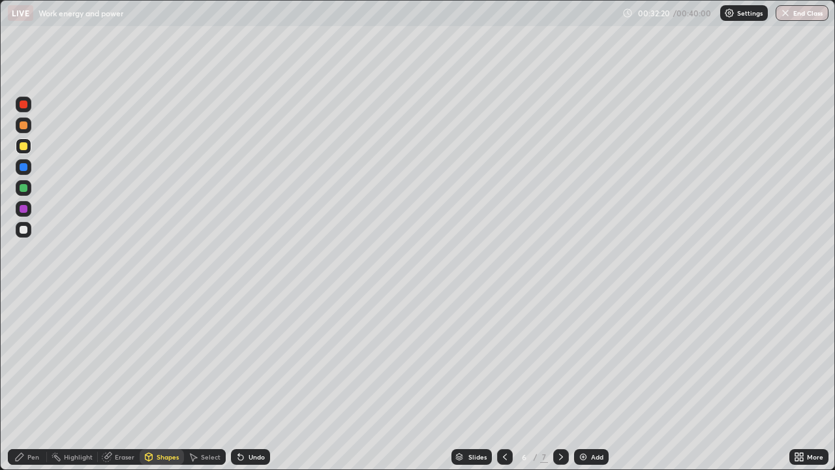
click at [31, 381] on div "Pen" at bounding box center [33, 456] width 12 height 7
click at [20, 151] on div at bounding box center [24, 146] width 16 height 16
click at [259, 381] on div "Undo" at bounding box center [250, 457] width 39 height 16
click at [22, 188] on div at bounding box center [24, 188] width 8 height 8
click at [112, 381] on div "Eraser" at bounding box center [119, 457] width 42 height 16
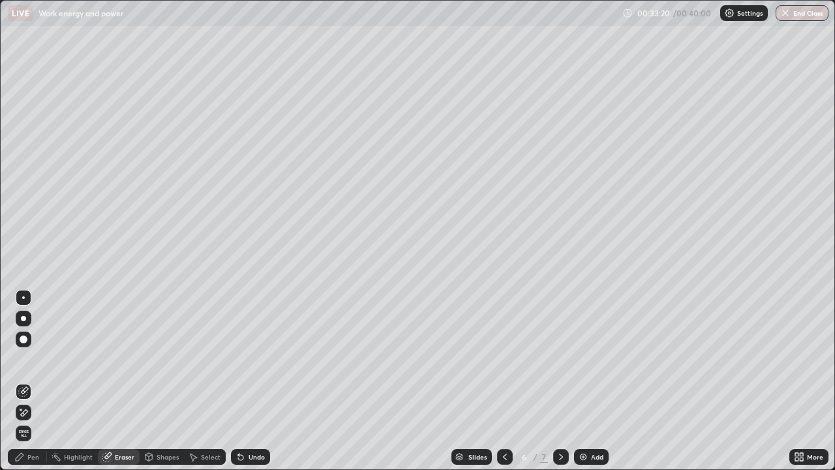
click at [29, 381] on div "Pen" at bounding box center [33, 456] width 12 height 7
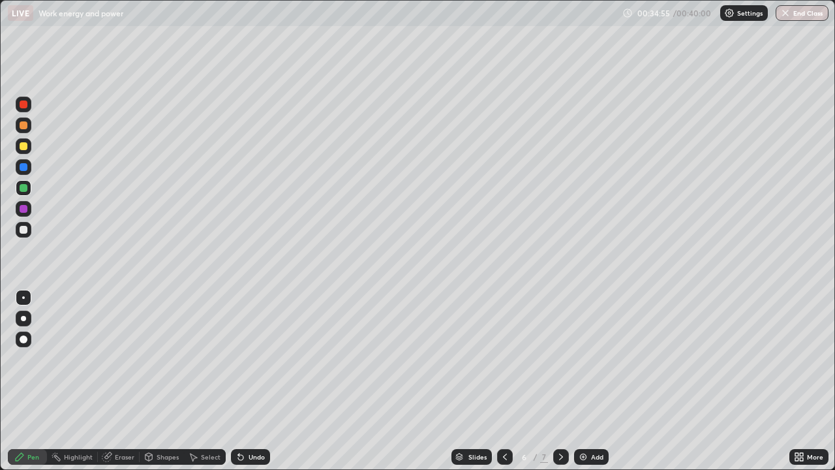
click at [210, 381] on div "Select" at bounding box center [211, 456] width 20 height 7
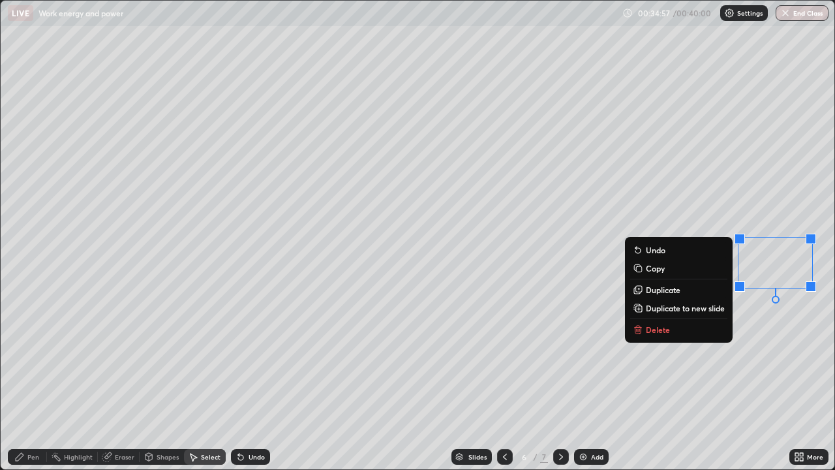
click at [680, 324] on button "Delete" at bounding box center [678, 330] width 97 height 16
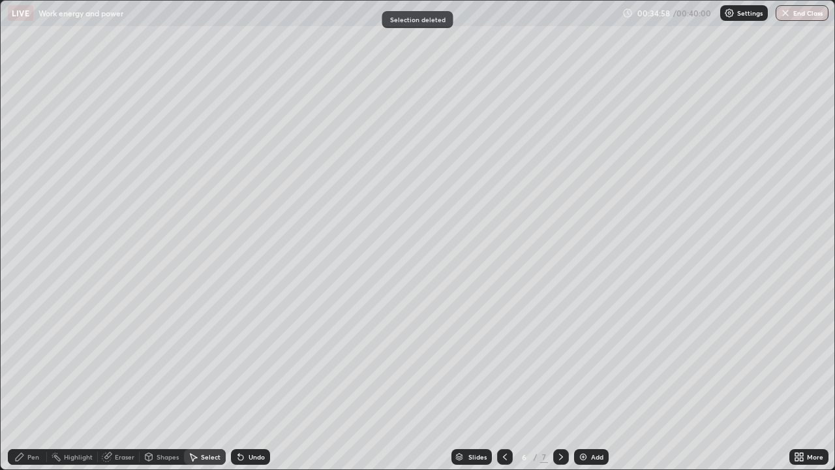
click at [22, 381] on div "Pen" at bounding box center [27, 457] width 39 height 16
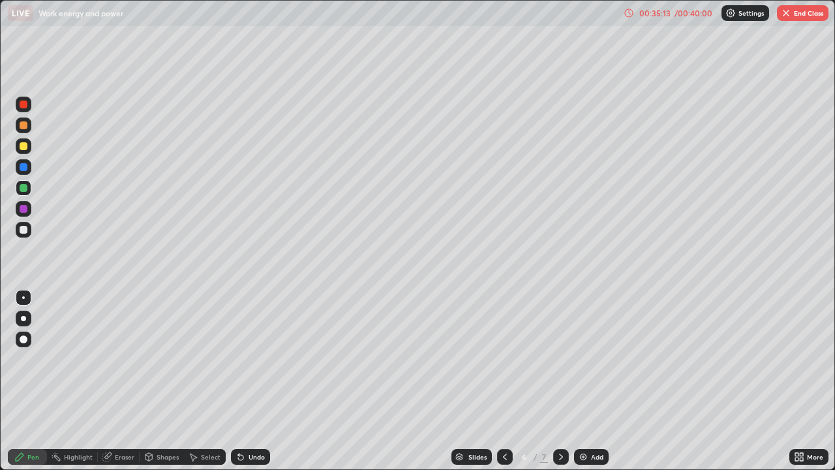
click at [21, 230] on div at bounding box center [24, 230] width 8 height 8
click at [204, 381] on div "Select" at bounding box center [211, 456] width 20 height 7
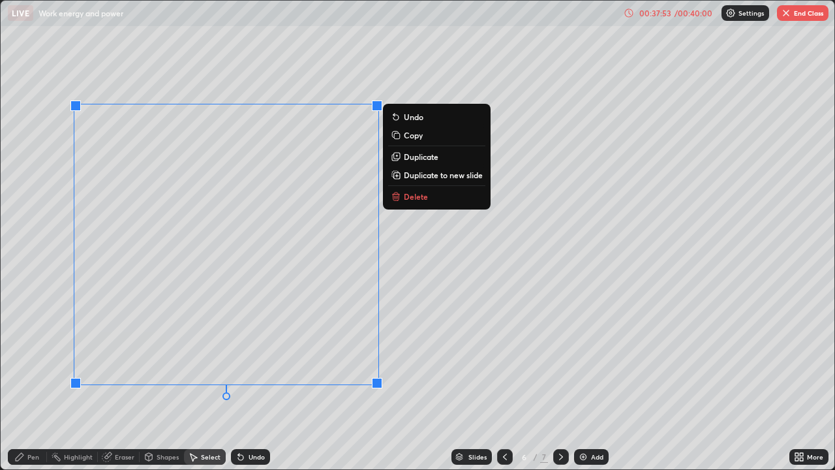
click at [421, 200] on p "Delete" at bounding box center [416, 196] width 24 height 10
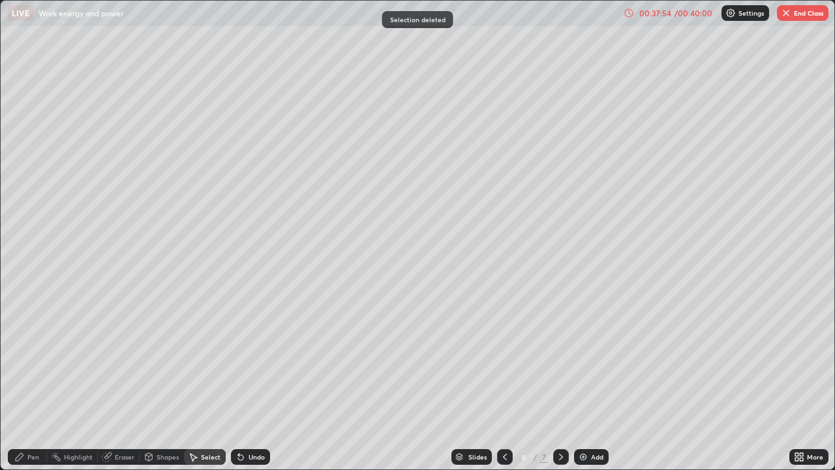
click at [29, 381] on div "Pen" at bounding box center [27, 457] width 39 height 16
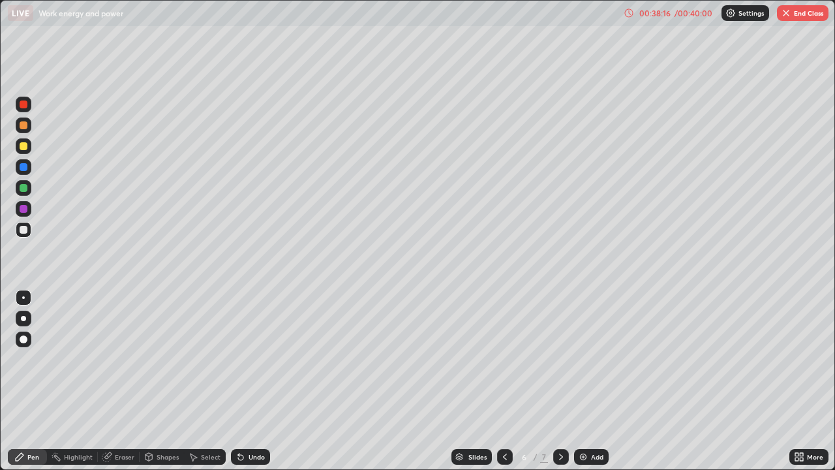
click at [23, 148] on div at bounding box center [24, 146] width 8 height 8
click at [22, 230] on div at bounding box center [24, 230] width 8 height 8
click at [207, 381] on div "Select" at bounding box center [211, 456] width 20 height 7
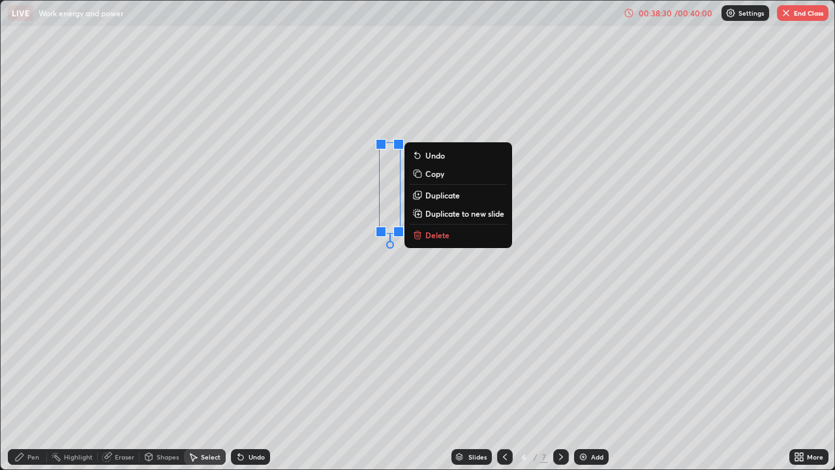
click at [434, 232] on p "Delete" at bounding box center [437, 235] width 24 height 10
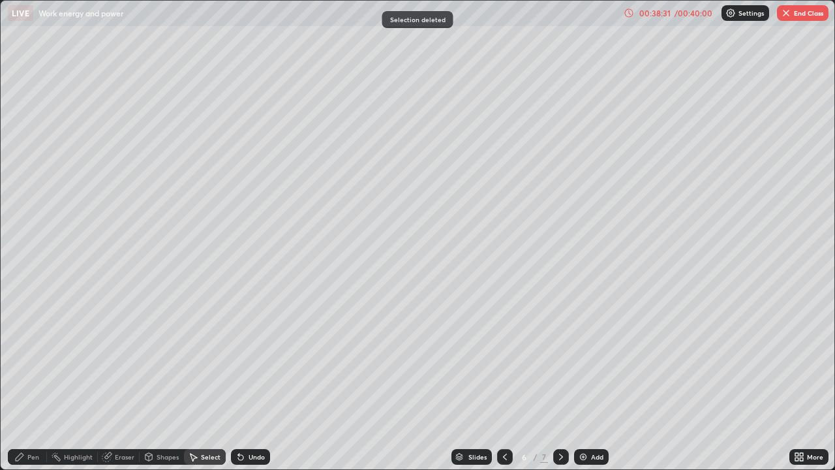
click at [29, 381] on div "Pen" at bounding box center [33, 456] width 12 height 7
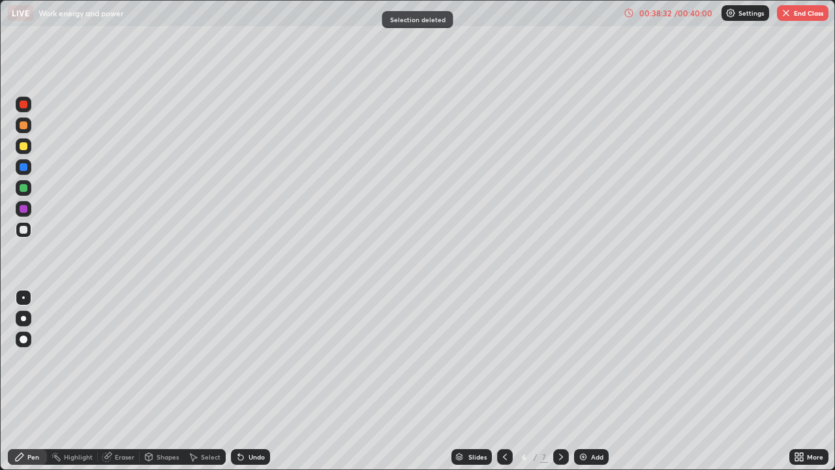
click at [25, 149] on div at bounding box center [24, 146] width 8 height 8
click at [24, 147] on div at bounding box center [24, 146] width 8 height 8
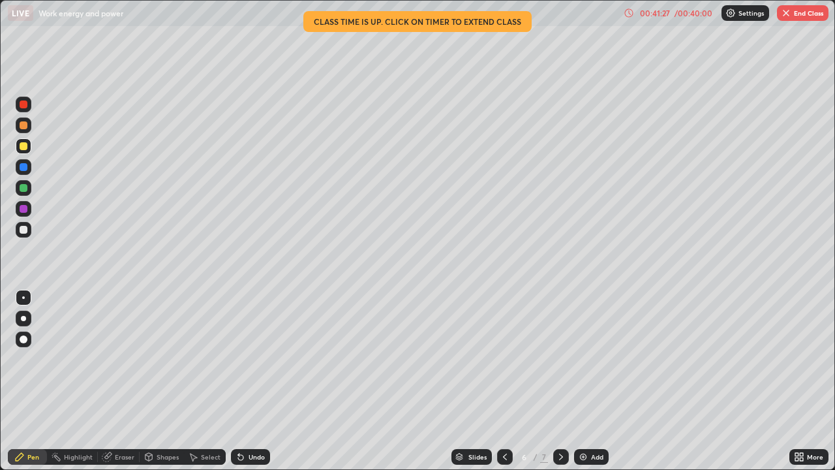
click at [686, 10] on div "/ 00:40:00" at bounding box center [693, 13] width 40 height 8
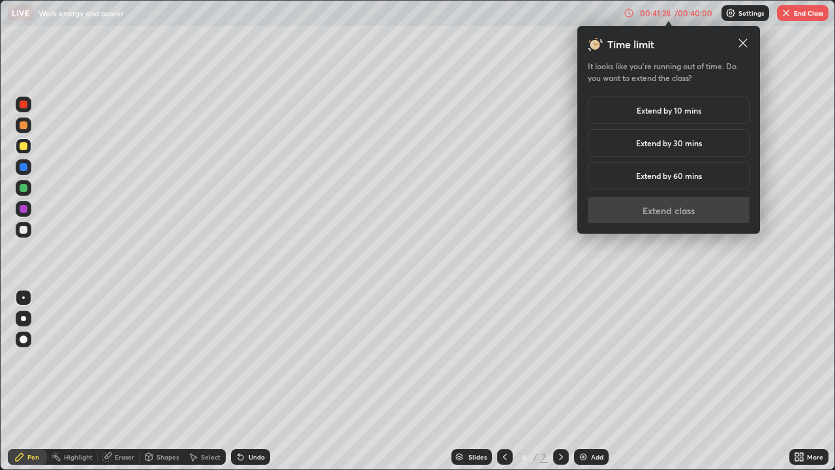
click at [702, 110] on div "Extend by 10 mins" at bounding box center [669, 110] width 162 height 27
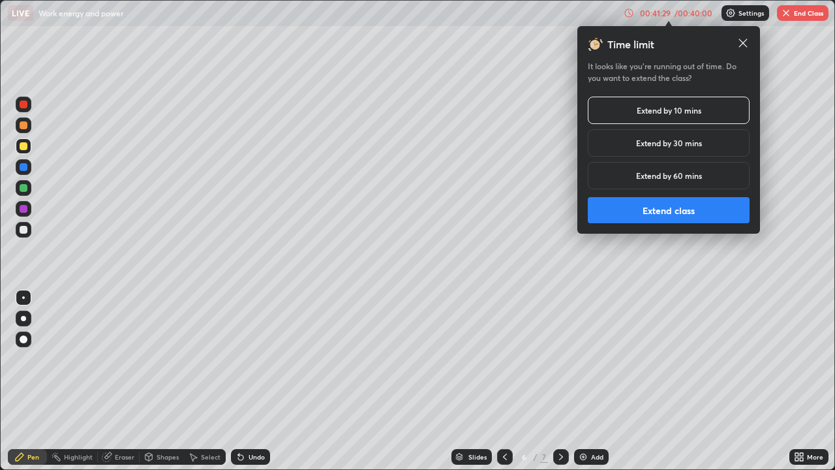
click at [691, 212] on button "Extend class" at bounding box center [669, 210] width 162 height 26
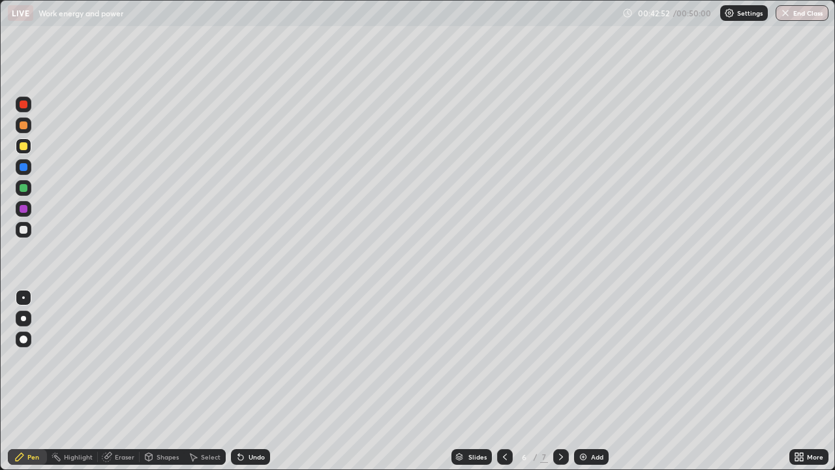
click at [586, 381] on img at bounding box center [583, 456] width 10 height 10
click at [23, 230] on div at bounding box center [24, 230] width 8 height 8
click at [26, 148] on div at bounding box center [24, 146] width 8 height 8
click at [200, 381] on div "Select" at bounding box center [205, 457] width 42 height 16
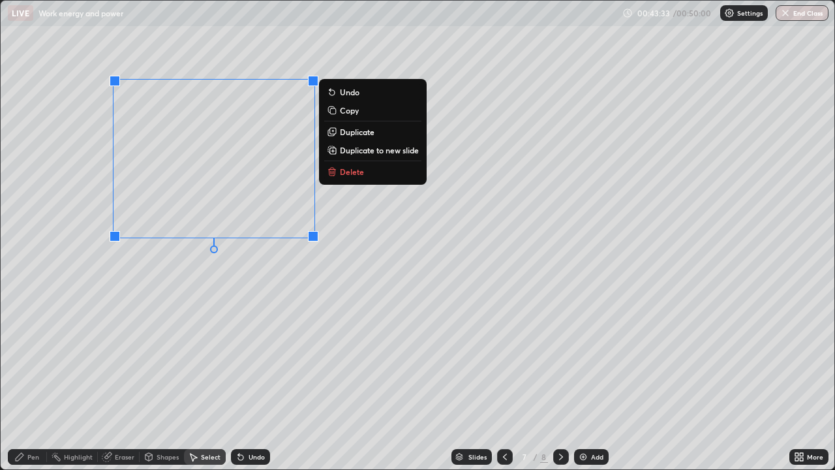
click at [367, 133] on p "Duplicate" at bounding box center [357, 132] width 35 height 10
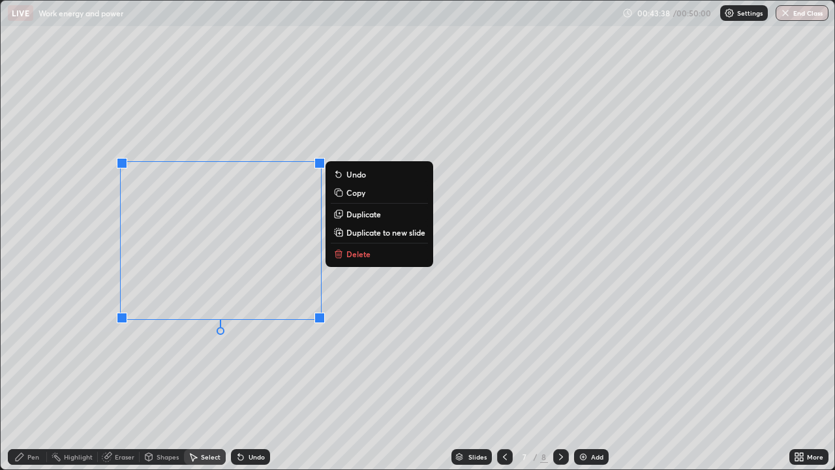
click at [283, 361] on div "0 ° Undo Copy Duplicate Duplicate to new slide Delete" at bounding box center [418, 235] width 834 height 468
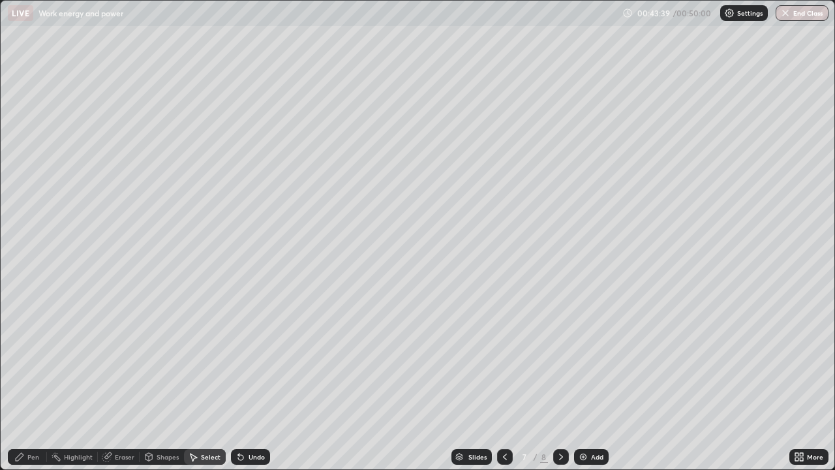
click at [27, 381] on div "Pen" at bounding box center [27, 457] width 39 height 16
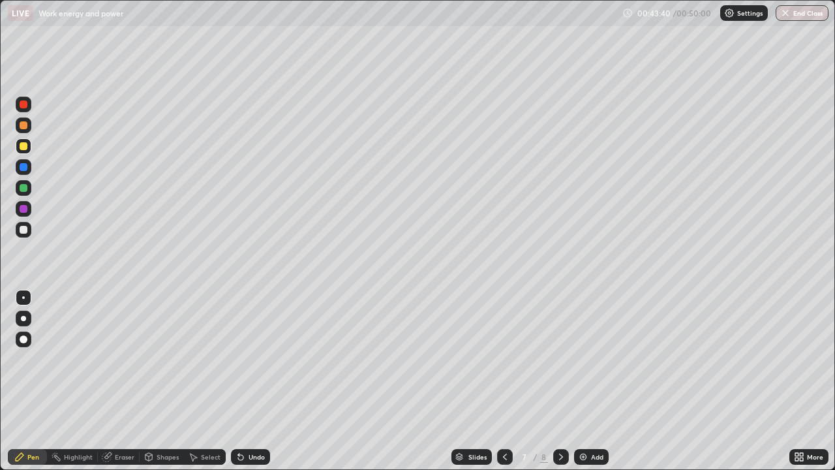
click at [23, 231] on div at bounding box center [24, 230] width 8 height 8
click at [162, 381] on div "Shapes" at bounding box center [168, 456] width 22 height 7
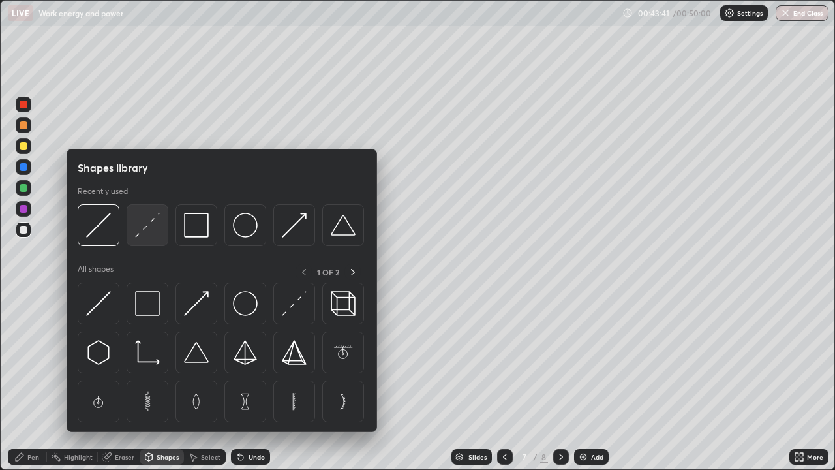
click at [149, 226] on img at bounding box center [147, 225] width 25 height 25
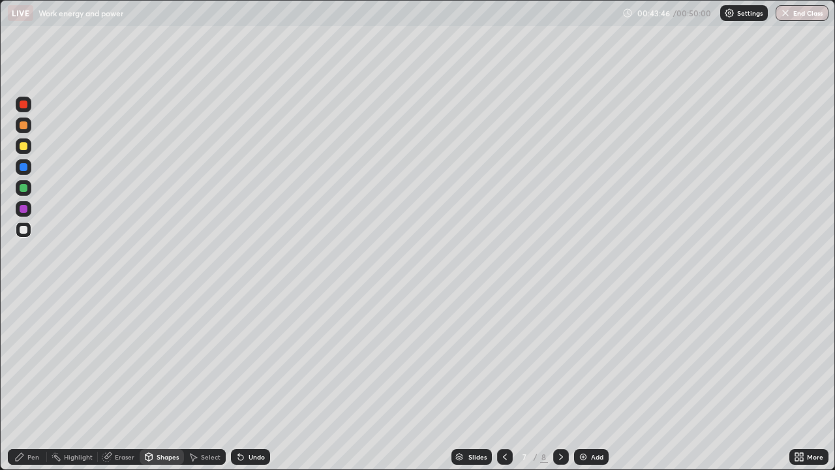
click at [201, 381] on div "Select" at bounding box center [211, 456] width 20 height 7
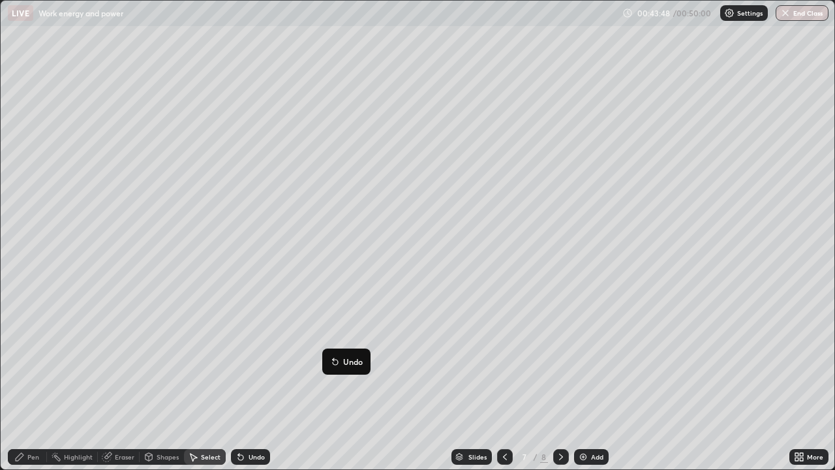
click at [262, 374] on div "0 ° Undo Copy Duplicate Duplicate to new slide Delete" at bounding box center [418, 235] width 834 height 468
click at [33, 381] on div "Pen" at bounding box center [33, 456] width 12 height 7
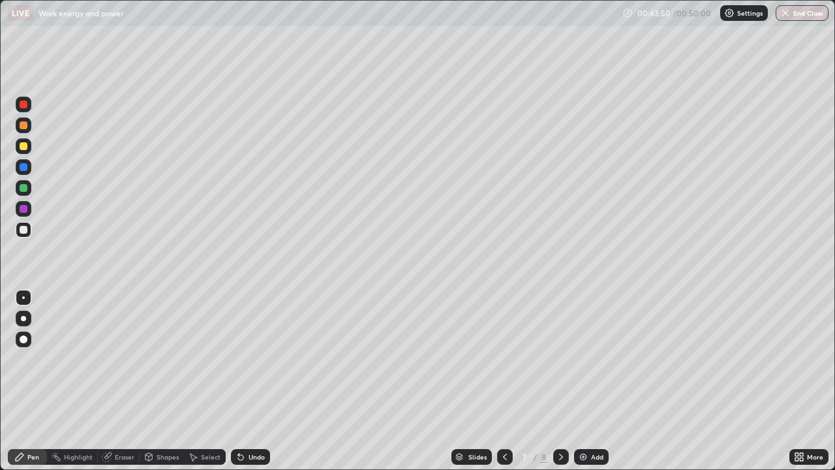
click at [27, 144] on div at bounding box center [24, 146] width 8 height 8
click at [27, 150] on div at bounding box center [24, 146] width 16 height 16
click at [25, 172] on div at bounding box center [24, 167] width 16 height 16
click at [249, 381] on div "Undo" at bounding box center [250, 457] width 39 height 16
click at [240, 381] on div "Undo" at bounding box center [250, 457] width 39 height 16
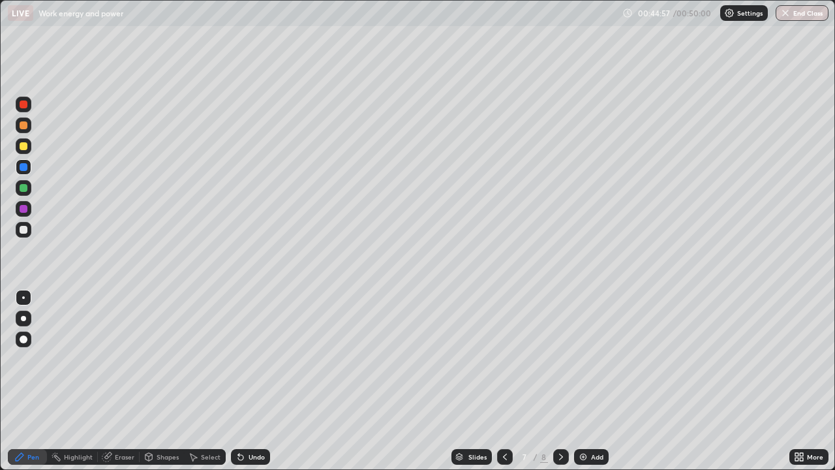
click at [196, 381] on icon at bounding box center [193, 456] width 10 height 10
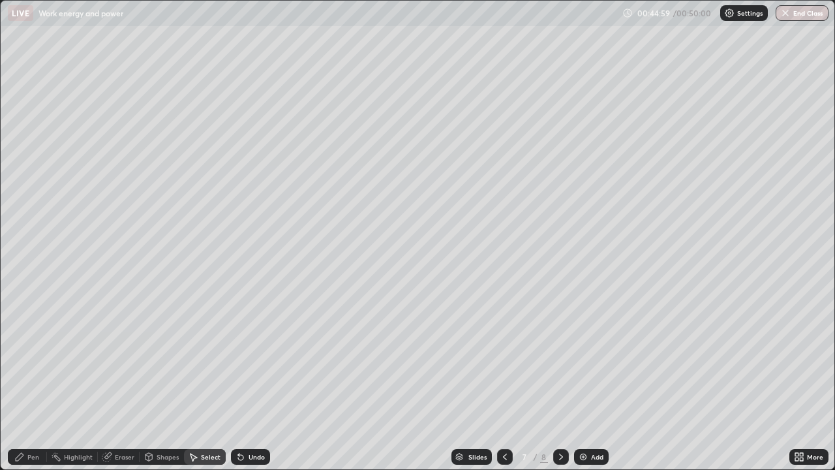
click at [24, 381] on div "Pen" at bounding box center [27, 457] width 39 height 16
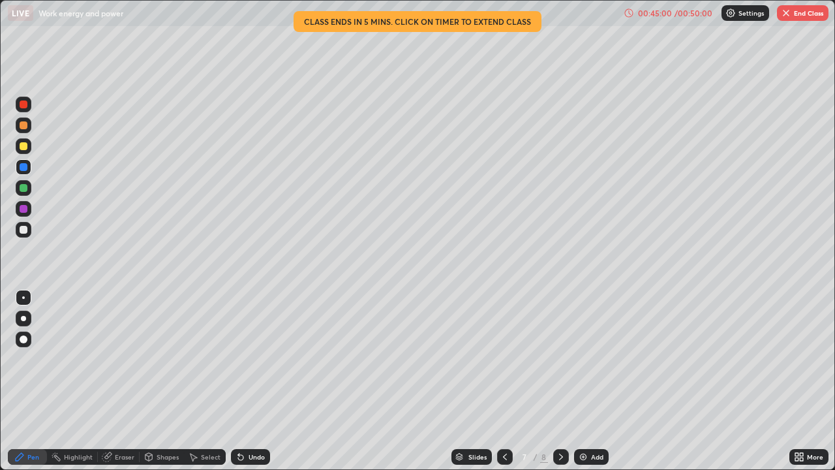
click at [22, 229] on div at bounding box center [24, 230] width 8 height 8
click at [215, 381] on div "Select" at bounding box center [211, 456] width 20 height 7
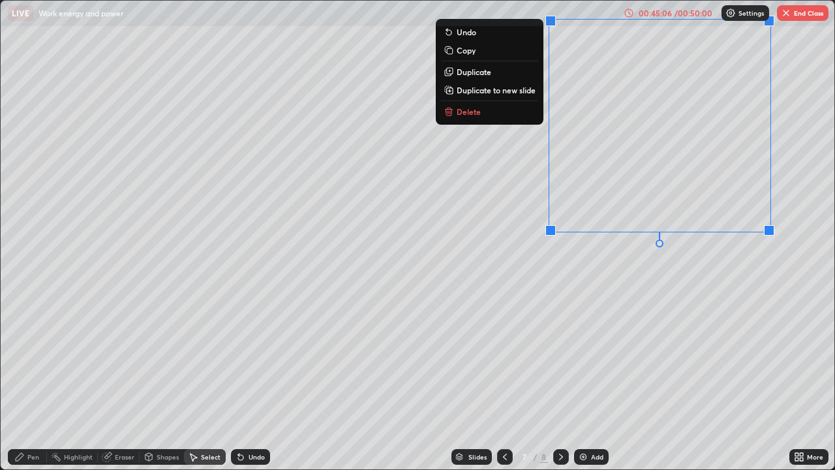
click at [596, 327] on div "0 ° Undo Copy Duplicate Duplicate to new slide Delete" at bounding box center [418, 235] width 834 height 468
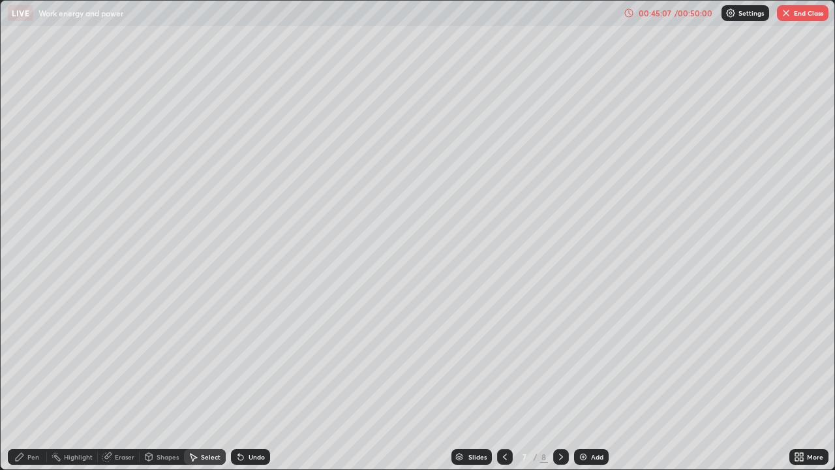
click at [33, 381] on div "Pen" at bounding box center [33, 456] width 12 height 7
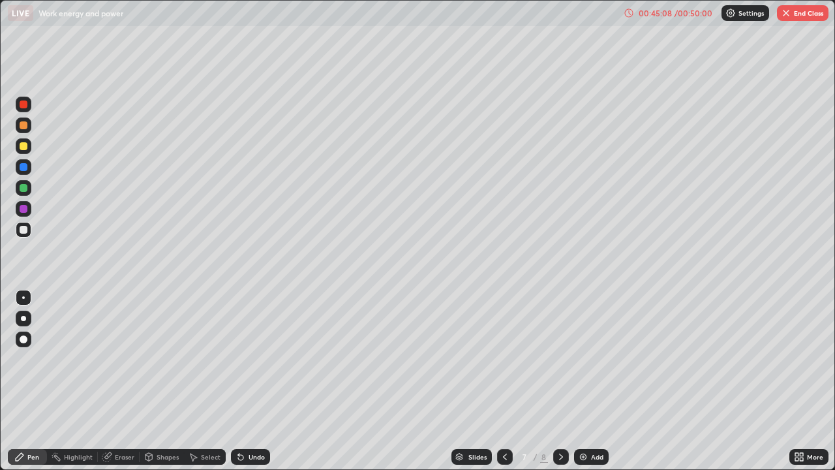
click at [23, 168] on div at bounding box center [24, 167] width 8 height 8
click at [25, 130] on div at bounding box center [24, 125] width 16 height 16
click at [25, 149] on div at bounding box center [24, 146] width 8 height 8
click at [22, 190] on div at bounding box center [24, 188] width 8 height 8
click at [23, 230] on div at bounding box center [24, 230] width 8 height 8
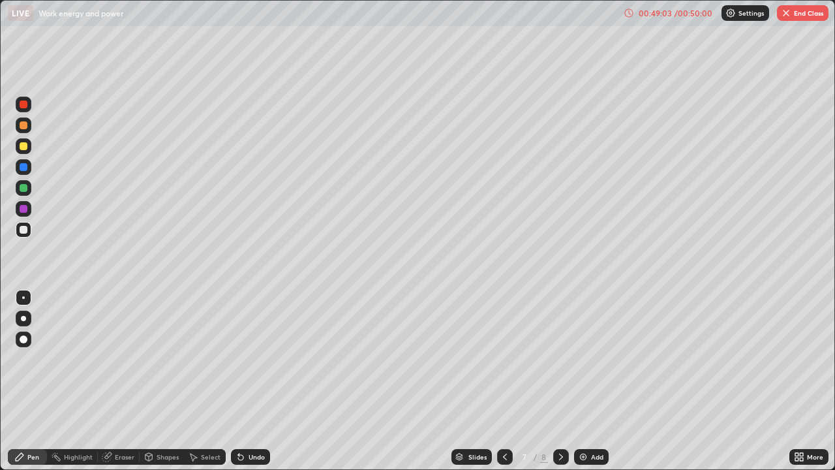
click at [115, 381] on div "Eraser" at bounding box center [125, 456] width 20 height 7
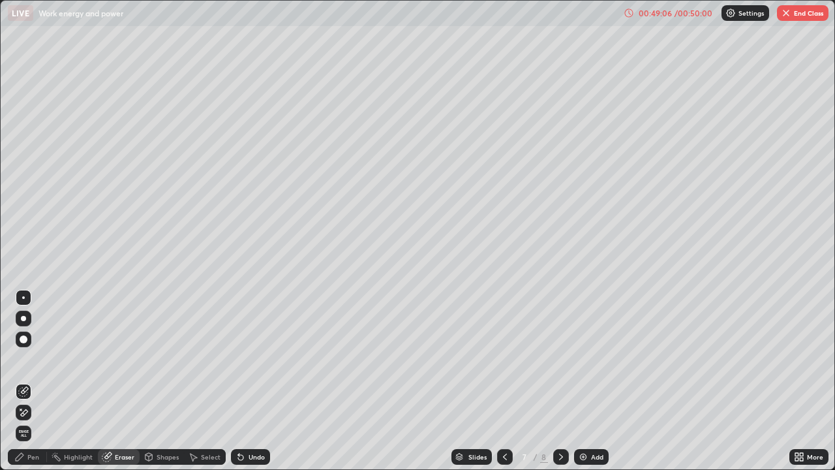
click at [28, 381] on div "Pen" at bounding box center [33, 456] width 12 height 7
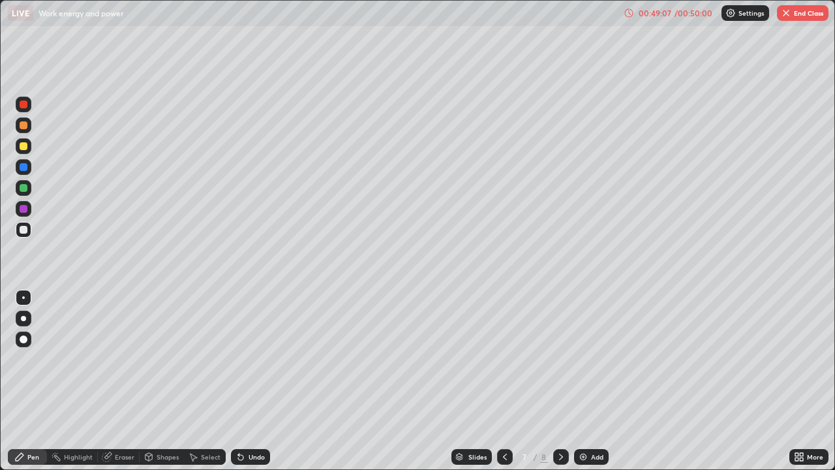
click at [25, 151] on div at bounding box center [24, 146] width 16 height 16
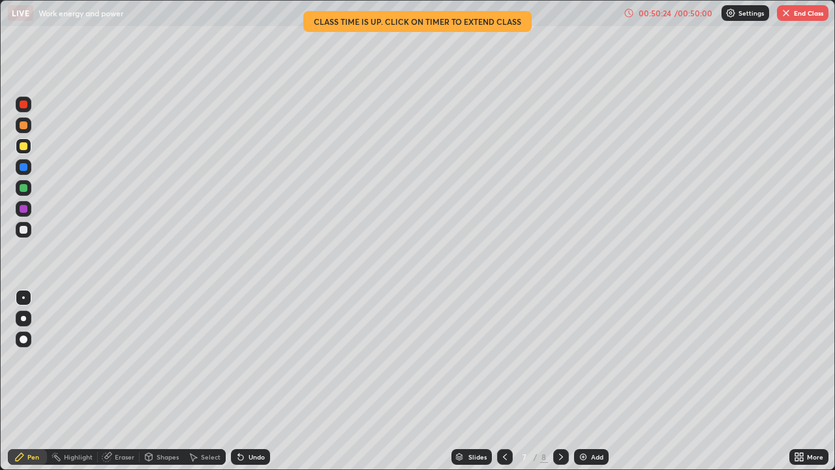
click at [684, 13] on div "/ 00:50:00" at bounding box center [693, 13] width 40 height 8
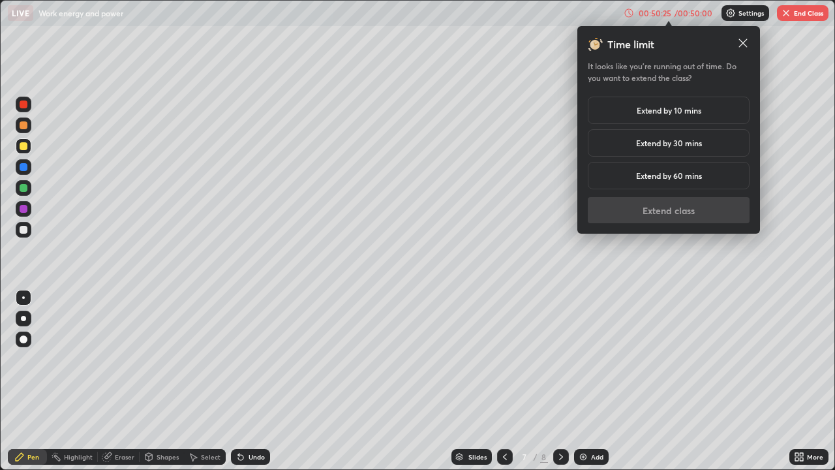
click at [693, 113] on h5 "Extend by 10 mins" at bounding box center [669, 110] width 65 height 12
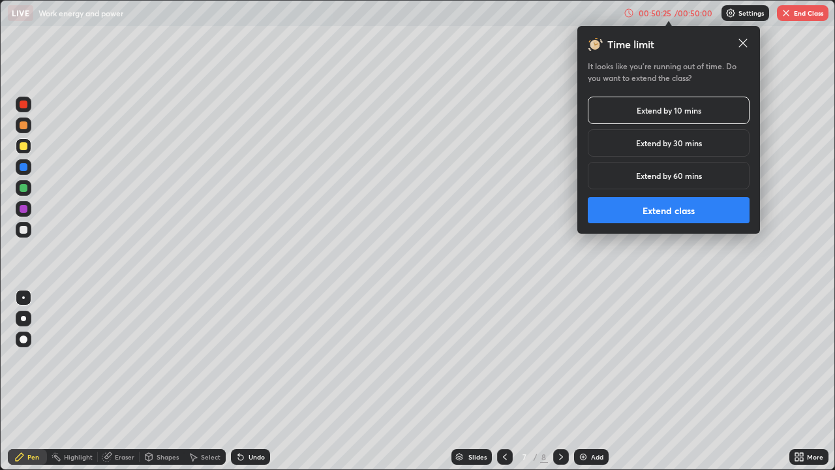
click at [676, 206] on button "Extend class" at bounding box center [669, 210] width 162 height 26
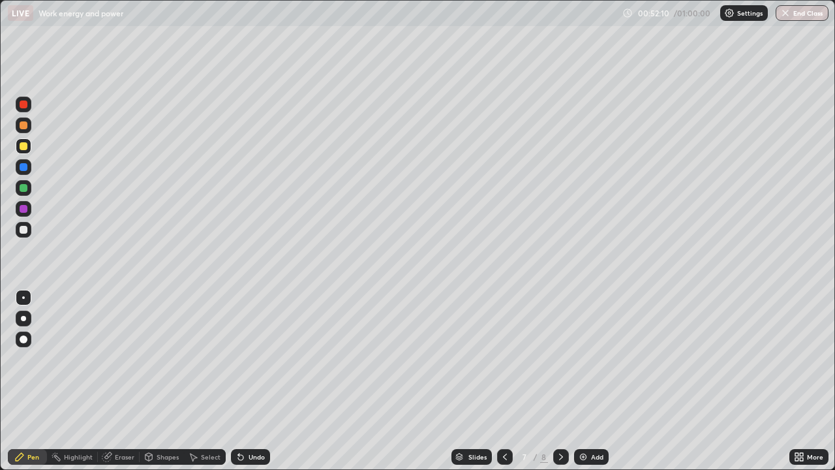
click at [586, 381] on img at bounding box center [583, 456] width 10 height 10
click at [23, 127] on div at bounding box center [24, 125] width 8 height 8
click at [158, 381] on div "Shapes" at bounding box center [162, 457] width 44 height 16
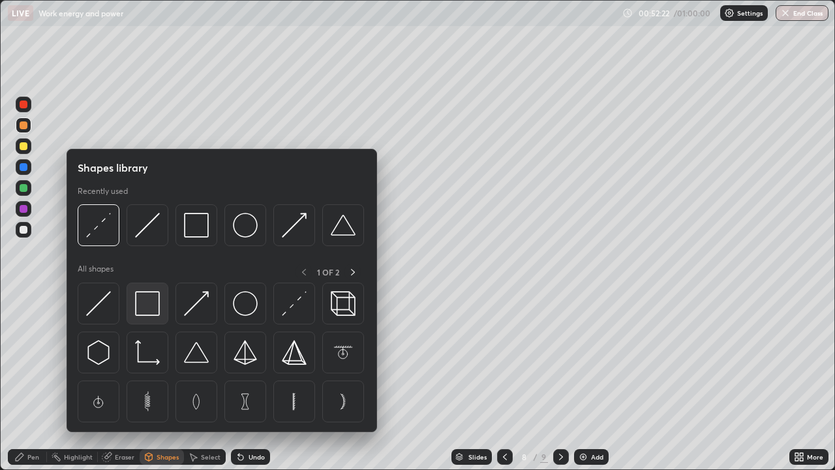
click at [148, 305] on img at bounding box center [147, 303] width 25 height 25
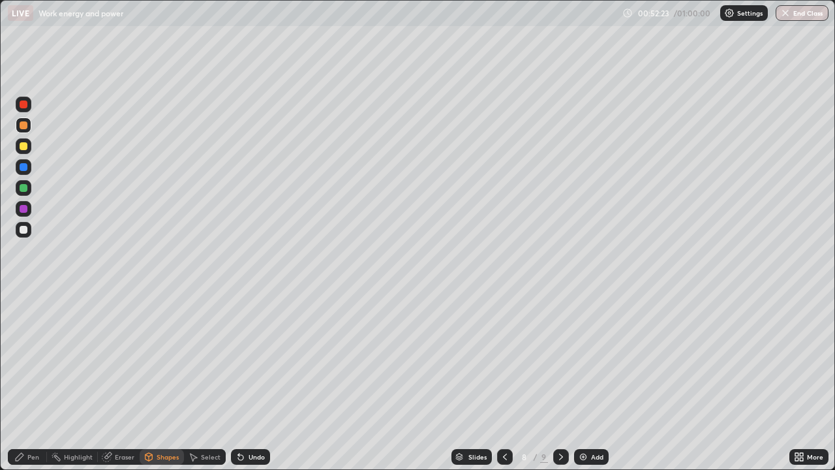
click at [164, 381] on div "Shapes" at bounding box center [162, 457] width 44 height 16
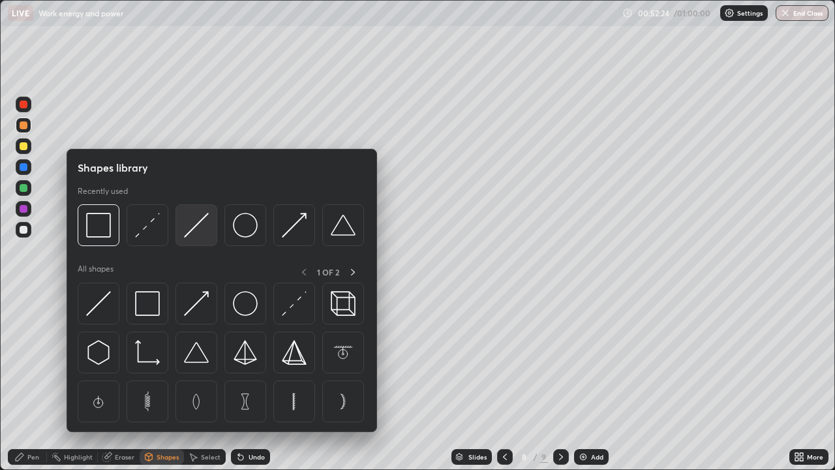
click at [193, 228] on img at bounding box center [196, 225] width 25 height 25
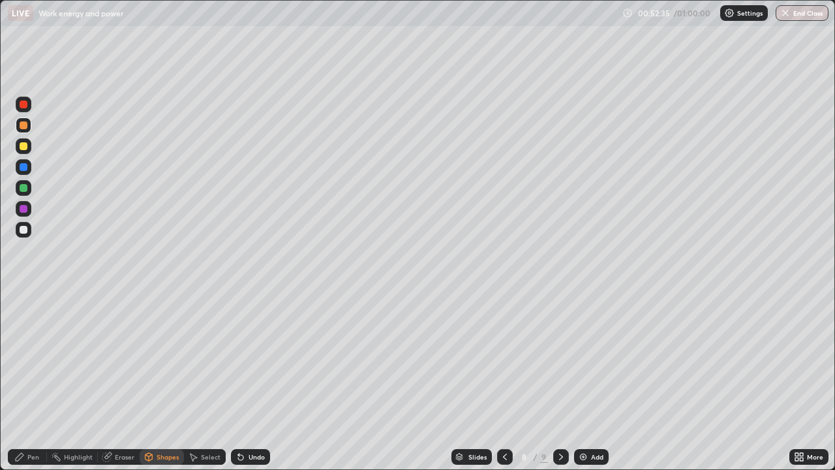
click at [31, 381] on div "Pen" at bounding box center [33, 456] width 12 height 7
click at [245, 381] on div "Undo" at bounding box center [250, 457] width 39 height 16
click at [249, 381] on div "Undo" at bounding box center [257, 456] width 16 height 7
click at [246, 381] on div "Undo" at bounding box center [250, 457] width 39 height 16
click at [20, 232] on div at bounding box center [24, 230] width 16 height 16
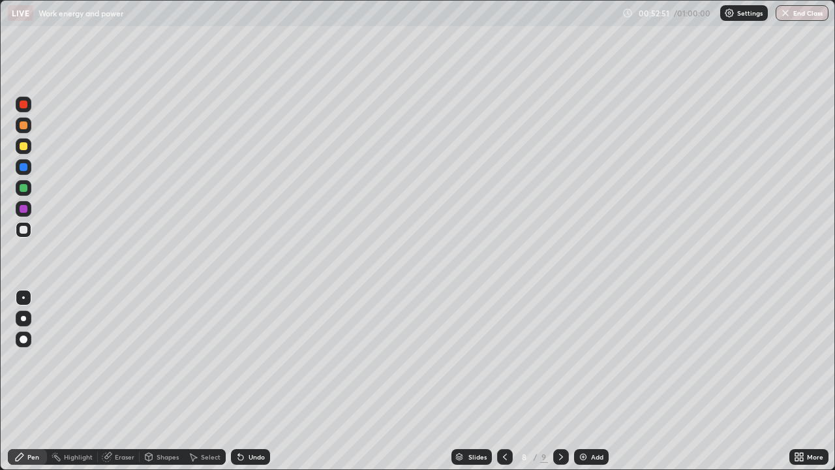
click at [203, 381] on div "Select" at bounding box center [211, 456] width 20 height 7
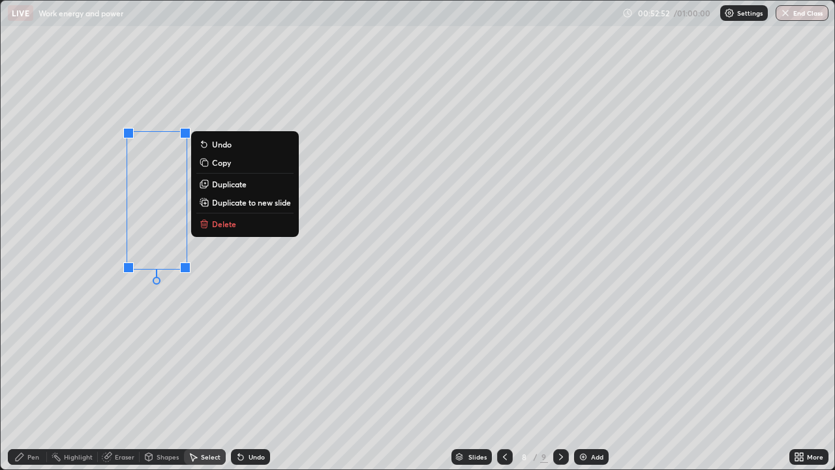
click at [245, 184] on p "Duplicate" at bounding box center [229, 184] width 35 height 10
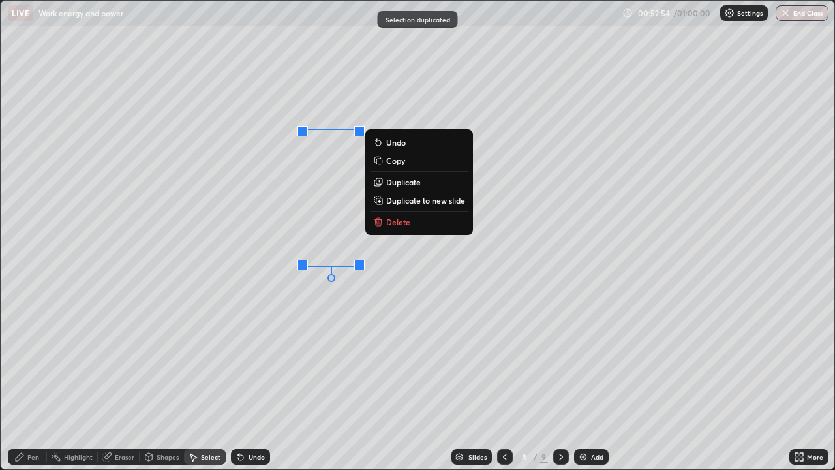
click at [402, 182] on p "Duplicate" at bounding box center [403, 182] width 35 height 10
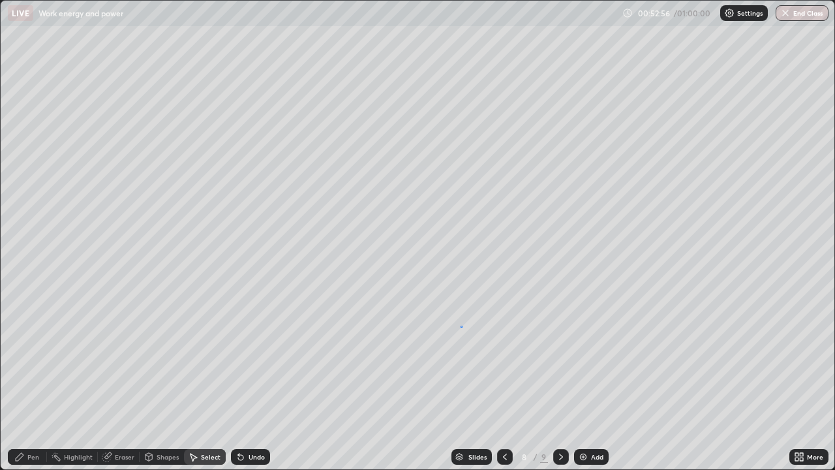
click at [460, 325] on div "0 ° Undo Copy Duplicate Duplicate to new slide Delete" at bounding box center [418, 235] width 834 height 468
click at [36, 381] on div "Pen" at bounding box center [33, 456] width 12 height 7
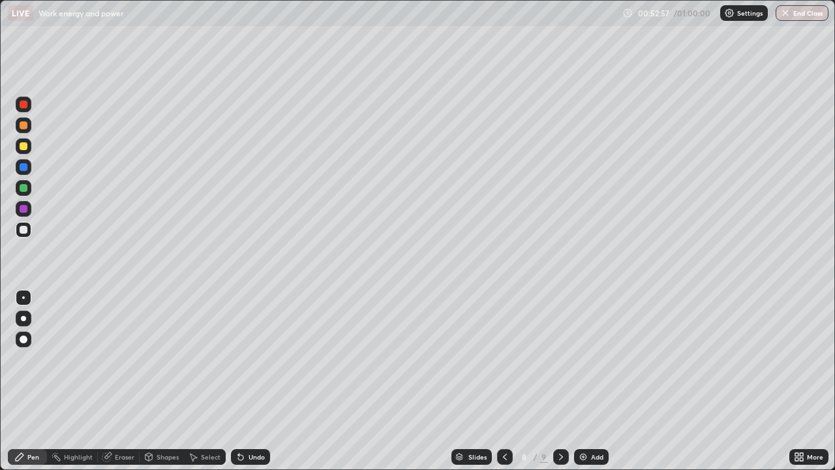
click at [24, 143] on div at bounding box center [24, 146] width 8 height 8
click at [22, 231] on div at bounding box center [24, 230] width 8 height 8
click at [253, 381] on div "Undo" at bounding box center [257, 456] width 16 height 7
click at [254, 381] on div "Undo" at bounding box center [257, 456] width 16 height 7
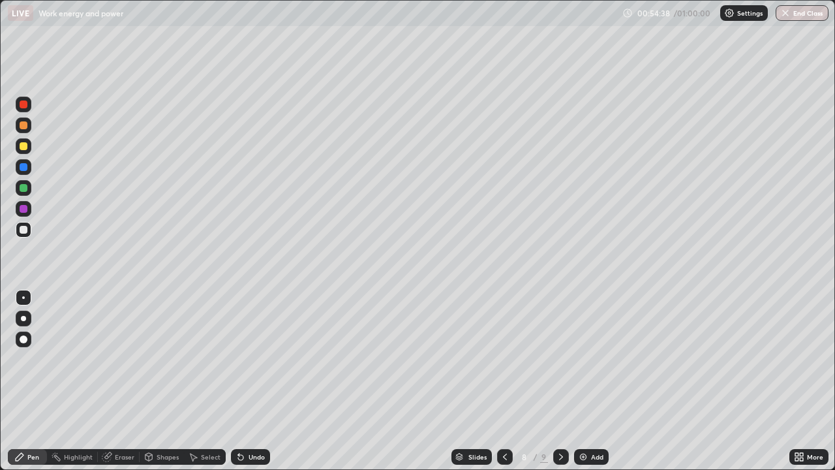
click at [254, 381] on div "Undo" at bounding box center [257, 456] width 16 height 7
click at [255, 381] on div "Undo" at bounding box center [257, 456] width 16 height 7
click at [204, 381] on div "Select" at bounding box center [211, 456] width 20 height 7
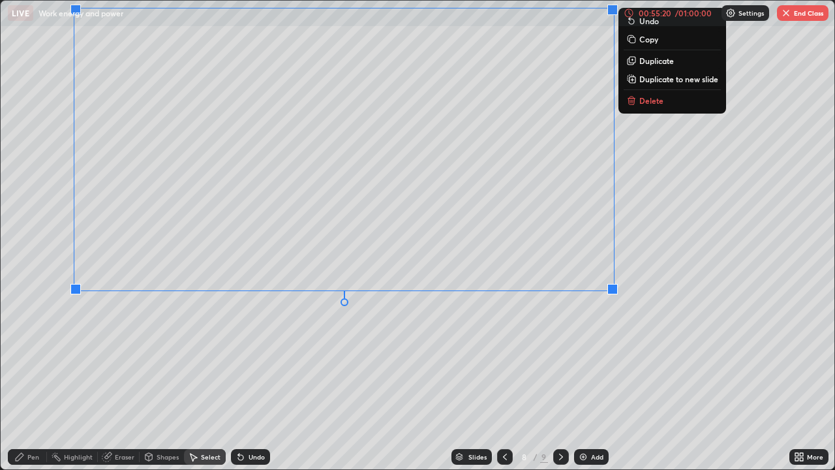
click at [372, 372] on div "0 ° Undo Copy Duplicate Duplicate to new slide Delete" at bounding box center [418, 235] width 834 height 468
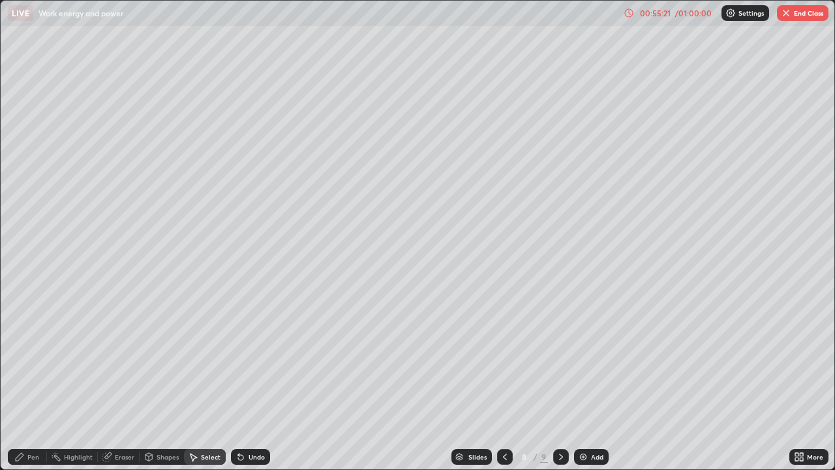
click at [162, 381] on div "Shapes" at bounding box center [168, 456] width 22 height 7
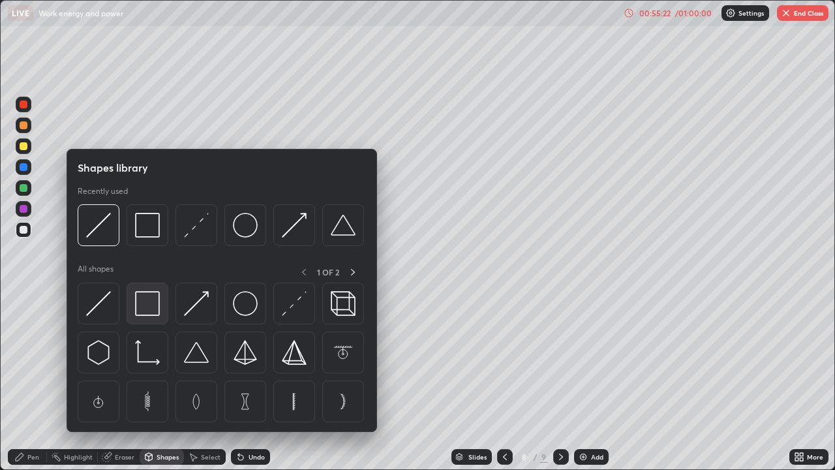
click at [149, 310] on img at bounding box center [147, 303] width 25 height 25
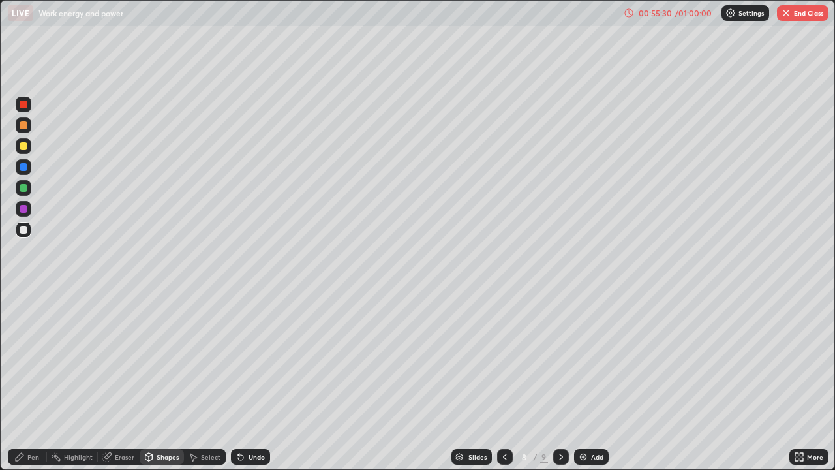
click at [31, 381] on div "Pen" at bounding box center [33, 456] width 12 height 7
click at [22, 151] on div at bounding box center [24, 146] width 16 height 16
click at [162, 381] on div "Shapes" at bounding box center [168, 456] width 22 height 7
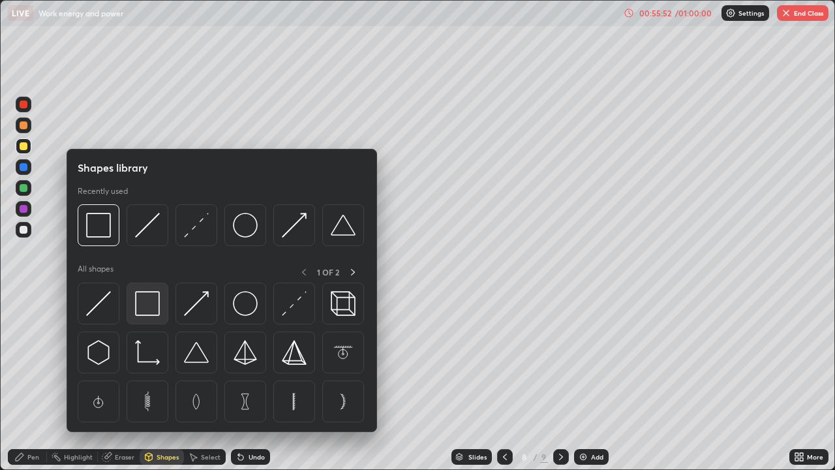
click at [146, 307] on img at bounding box center [147, 303] width 25 height 25
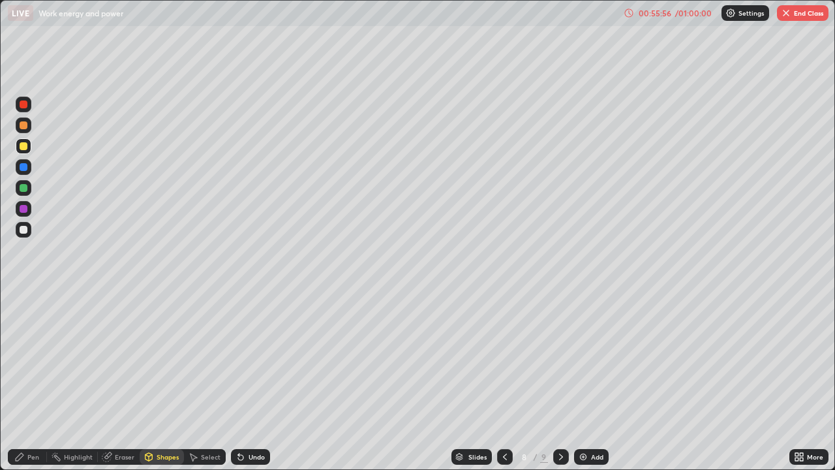
click at [39, 381] on div "Pen" at bounding box center [27, 457] width 39 height 16
click at [29, 194] on div at bounding box center [24, 188] width 16 height 16
click at [21, 229] on div at bounding box center [24, 230] width 8 height 8
click at [249, 381] on div "Undo" at bounding box center [250, 457] width 39 height 16
click at [254, 381] on div "Undo" at bounding box center [250, 457] width 39 height 16
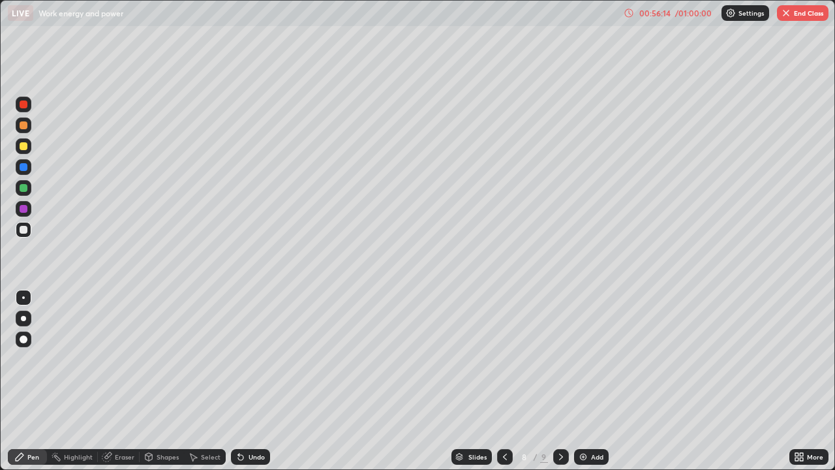
click at [252, 381] on div "Undo" at bounding box center [250, 457] width 39 height 16
click at [561, 381] on icon at bounding box center [561, 456] width 10 height 10
click at [588, 381] on div "Add" at bounding box center [591, 457] width 35 height 16
click at [17, 144] on div at bounding box center [24, 146] width 16 height 16
click at [24, 130] on div at bounding box center [24, 125] width 16 height 16
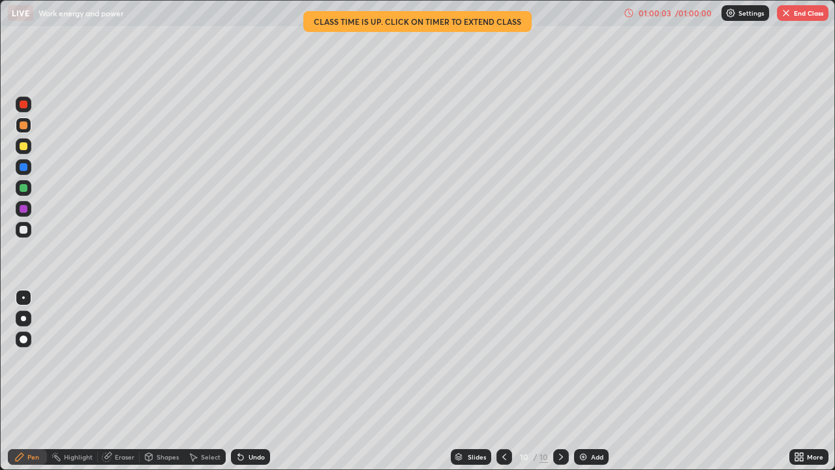
click at [23, 146] on div at bounding box center [24, 146] width 8 height 8
click at [30, 235] on div at bounding box center [24, 229] width 16 height 21
click at [22, 149] on div at bounding box center [24, 146] width 8 height 8
click at [22, 230] on div at bounding box center [24, 230] width 8 height 8
click at [25, 146] on div at bounding box center [24, 146] width 8 height 8
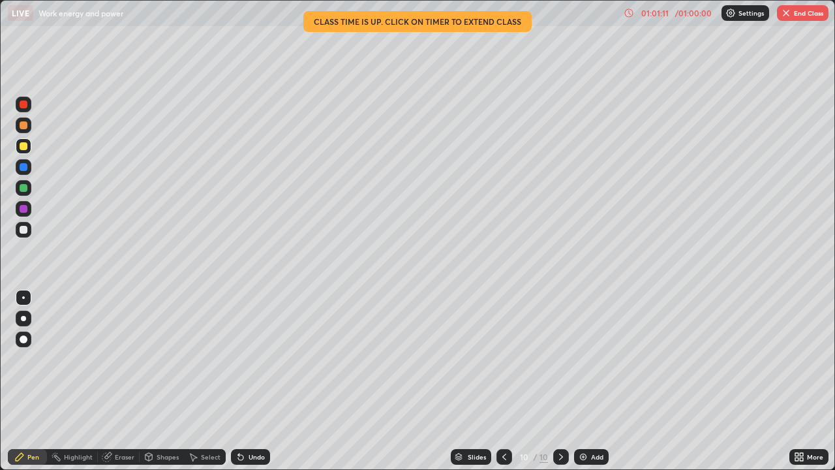
click at [24, 188] on div at bounding box center [24, 188] width 8 height 8
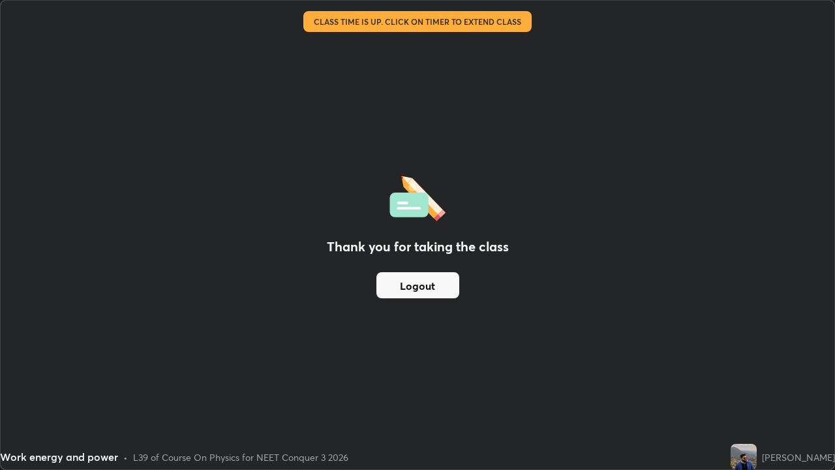
click at [418, 280] on button "Logout" at bounding box center [417, 285] width 83 height 26
click at [427, 281] on button "Logout" at bounding box center [417, 285] width 83 height 26
click at [402, 285] on button "Logout" at bounding box center [417, 285] width 83 height 26
click at [408, 288] on button "Logout" at bounding box center [417, 285] width 83 height 26
click at [410, 289] on button "Logout" at bounding box center [417, 285] width 83 height 26
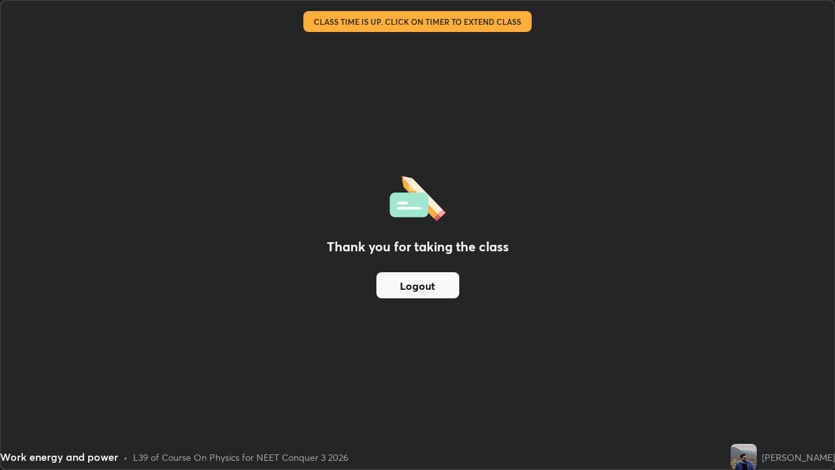
click at [408, 285] on button "Logout" at bounding box center [417, 285] width 83 height 26
click at [407, 288] on button "Logout" at bounding box center [417, 285] width 83 height 26
click at [408, 290] on button "Logout" at bounding box center [417, 285] width 83 height 26
click at [407, 290] on button "Logout" at bounding box center [417, 285] width 83 height 26
click at [404, 290] on button "Logout" at bounding box center [417, 285] width 83 height 26
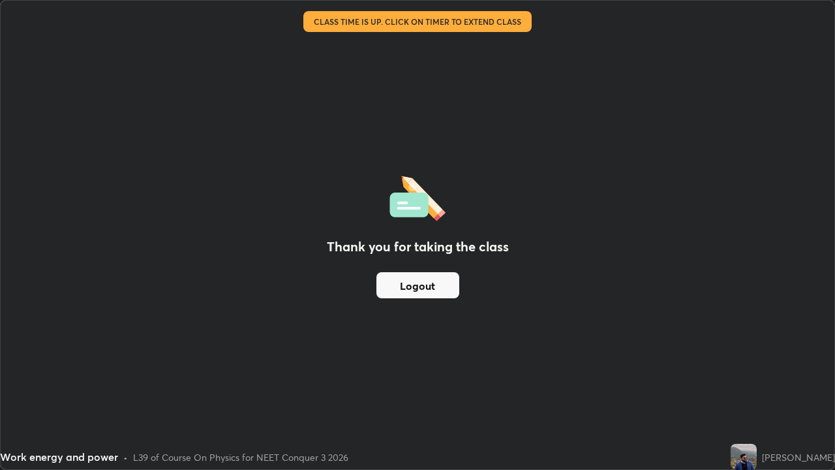
click at [402, 288] on button "Logout" at bounding box center [417, 285] width 83 height 26
click at [406, 286] on button "Logout" at bounding box center [417, 285] width 83 height 26
click at [408, 289] on button "Logout" at bounding box center [417, 285] width 83 height 26
click at [409, 285] on button "Logout" at bounding box center [417, 285] width 83 height 26
click at [414, 285] on button "Logout" at bounding box center [417, 285] width 83 height 26
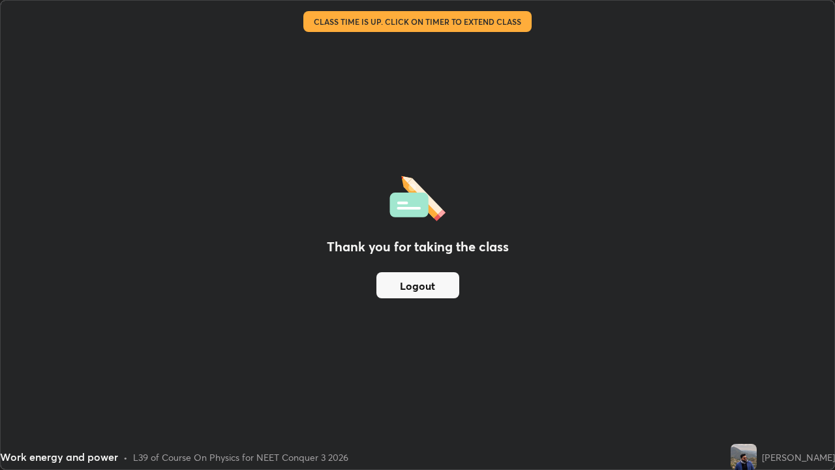
click at [416, 283] on button "Logout" at bounding box center [417, 285] width 83 height 26
click at [417, 285] on button "Logout" at bounding box center [417, 285] width 83 height 26
click at [416, 287] on button "Logout" at bounding box center [417, 285] width 83 height 26
click at [823, 381] on div "Thank you for taking the class Logout" at bounding box center [418, 235] width 834 height 468
click at [779, 287] on div "Thank you for taking the class Logout" at bounding box center [418, 235] width 834 height 468
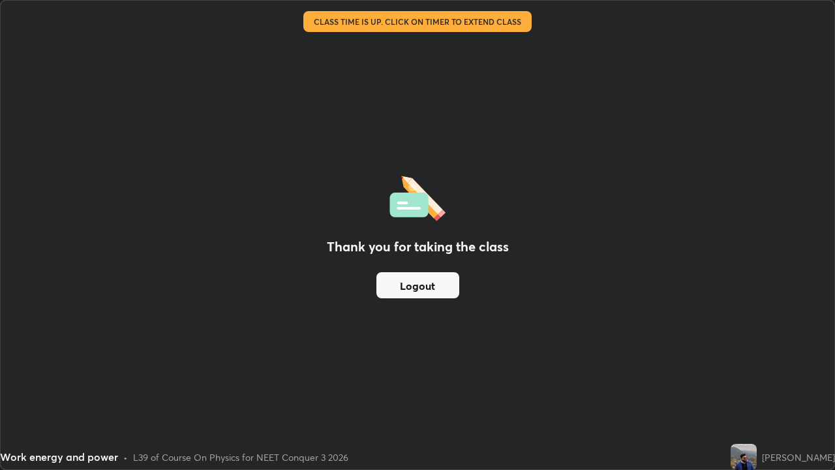
click at [427, 283] on button "Logout" at bounding box center [417, 285] width 83 height 26
click at [425, 282] on button "Logout" at bounding box center [417, 285] width 83 height 26
click at [429, 283] on button "Logout" at bounding box center [417, 285] width 83 height 26
click at [431, 288] on button "Logout" at bounding box center [417, 285] width 83 height 26
click at [430, 288] on button "Logout" at bounding box center [417, 285] width 83 height 26
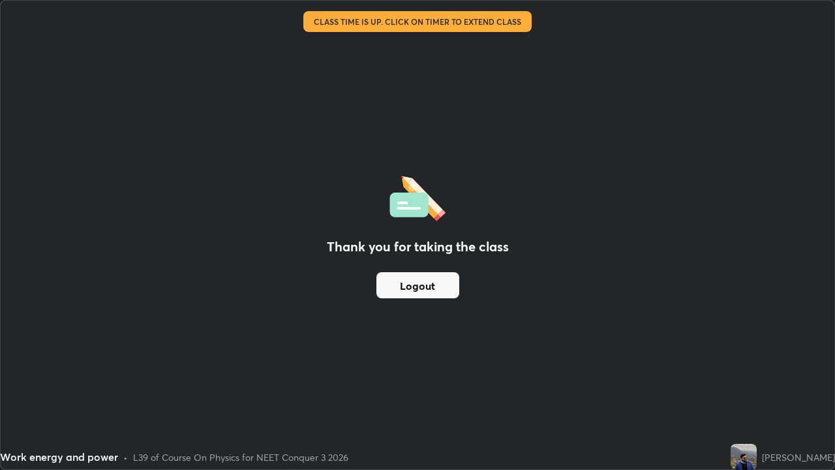
click at [414, 288] on button "Logout" at bounding box center [417, 285] width 83 height 26
click at [419, 286] on button "Logout" at bounding box center [417, 285] width 83 height 26
click at [412, 288] on button "Logout" at bounding box center [417, 285] width 83 height 26
click at [410, 286] on button "Logout" at bounding box center [417, 285] width 83 height 26
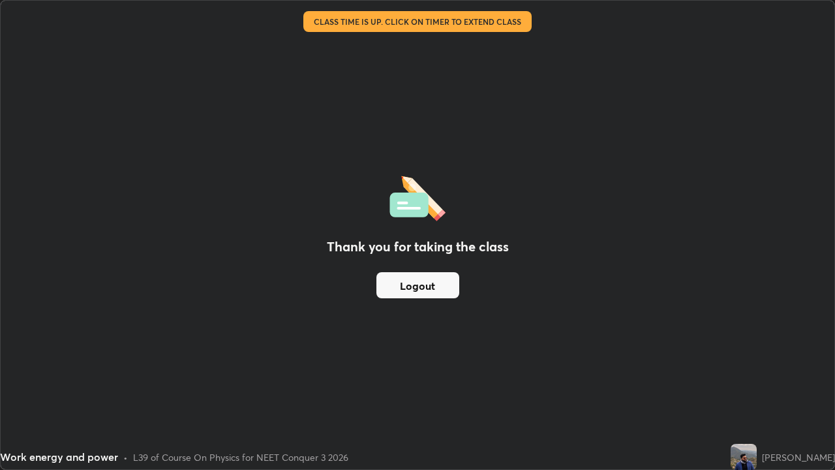
click at [405, 285] on button "Logout" at bounding box center [417, 285] width 83 height 26
click at [412, 284] on button "Logout" at bounding box center [417, 285] width 83 height 26
click at [408, 282] on button "Logout" at bounding box center [417, 285] width 83 height 26
click at [406, 283] on button "Logout" at bounding box center [417, 285] width 83 height 26
click at [413, 284] on button "Logout" at bounding box center [417, 285] width 83 height 26
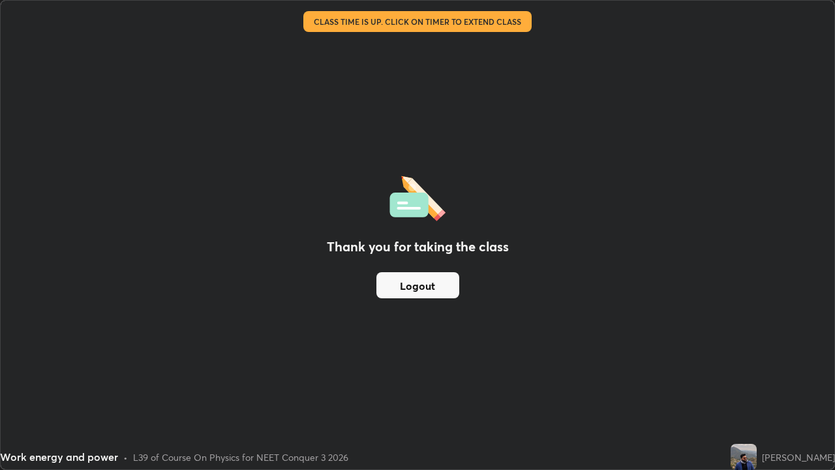
click at [414, 285] on button "Logout" at bounding box center [417, 285] width 83 height 26
click at [741, 381] on img at bounding box center [744, 457] width 26 height 26
click at [731, 381] on div "Work energy and power • L39 of Course On Physics for NEET Conquer 3 2026 [PERSO…" at bounding box center [417, 457] width 835 height 26
click at [419, 284] on button "Logout" at bounding box center [417, 285] width 83 height 26
click at [440, 285] on button "Logout" at bounding box center [417, 285] width 83 height 26
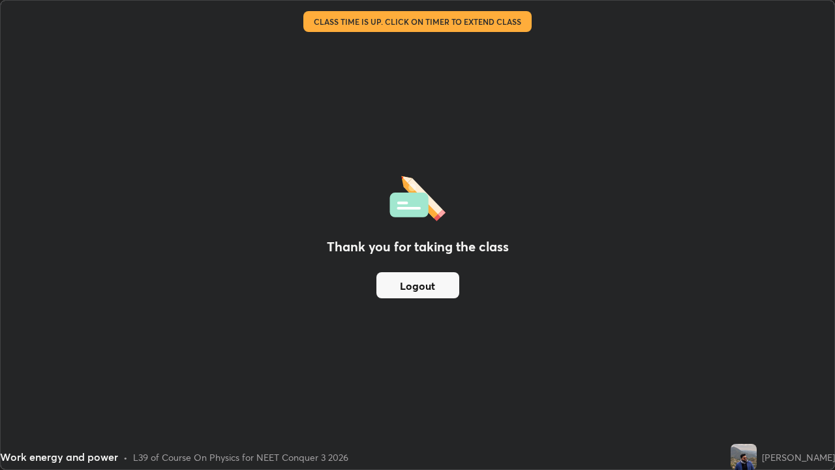
click at [435, 287] on button "Logout" at bounding box center [417, 285] width 83 height 26
click at [435, 286] on button "Logout" at bounding box center [417, 285] width 83 height 26
click at [37, 292] on div "Thank you for taking the class Logout" at bounding box center [418, 235] width 834 height 468
